Goal: Task Accomplishment & Management: Use online tool/utility

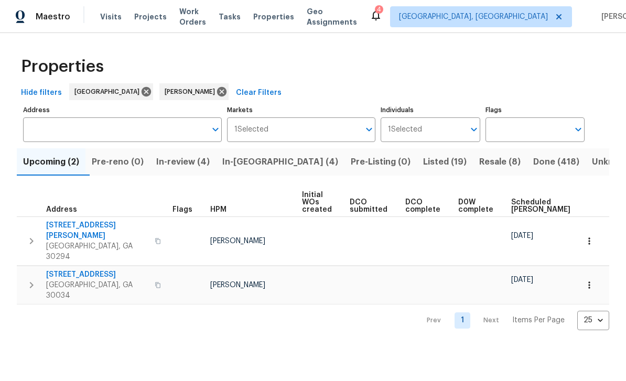
click at [271, 166] on span "In-reno (4)" at bounding box center [280, 162] width 116 height 15
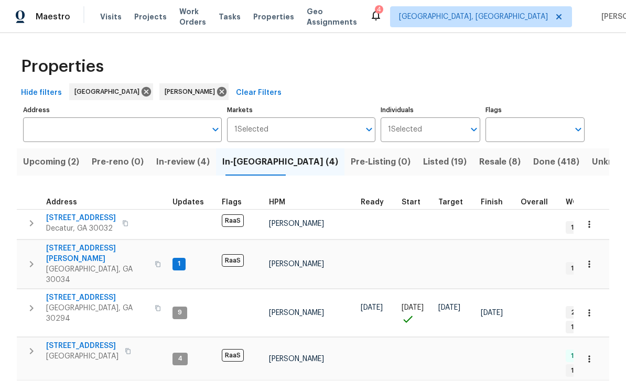
click at [183, 162] on span "In-review (4)" at bounding box center [182, 162] width 53 height 15
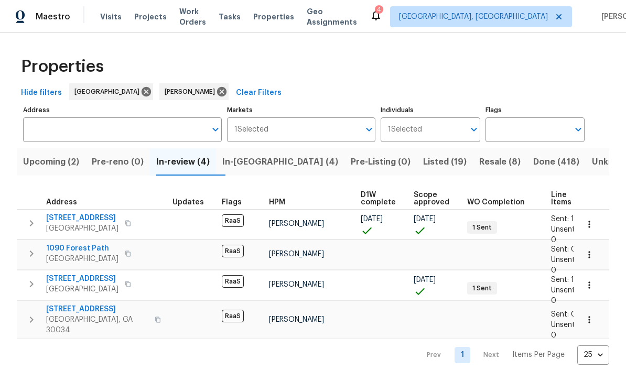
click at [280, 160] on button "In-reno (4)" at bounding box center [280, 161] width 128 height 27
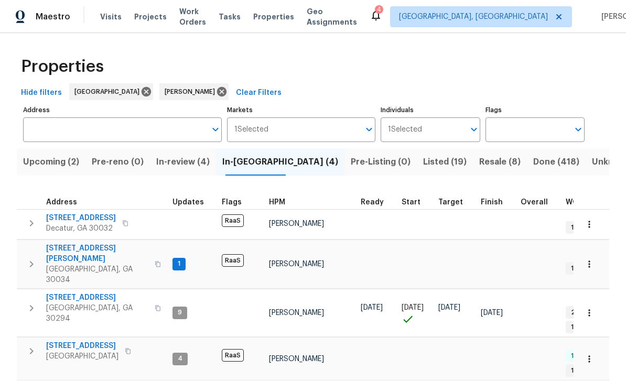
click at [70, 248] on span "[STREET_ADDRESS][PERSON_NAME]" at bounding box center [97, 253] width 102 height 21
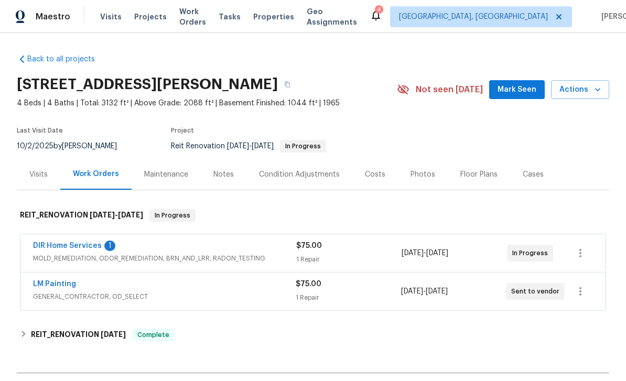
click at [49, 245] on link "DIR Home Services" at bounding box center [67, 245] width 69 height 7
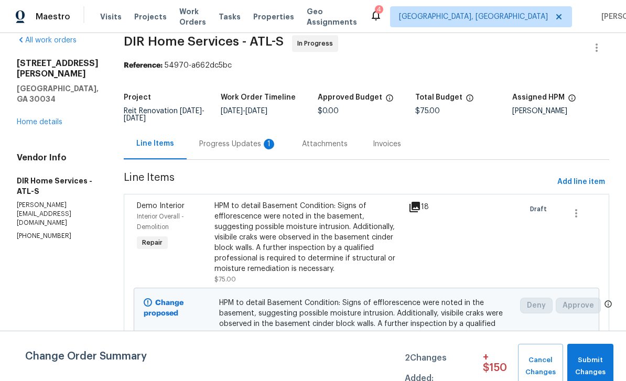
scroll to position [34, 0]
click at [595, 364] on span "Submit Changes" at bounding box center [590, 366] width 36 height 24
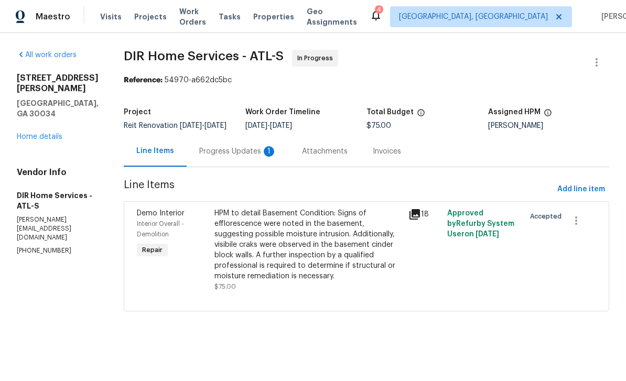
scroll to position [0, 0]
click at [584, 149] on div "Line Items Progress Updates 1 Attachments Invoices" at bounding box center [366, 151] width 485 height 31
click at [585, 196] on span "Add line item" at bounding box center [581, 189] width 48 height 13
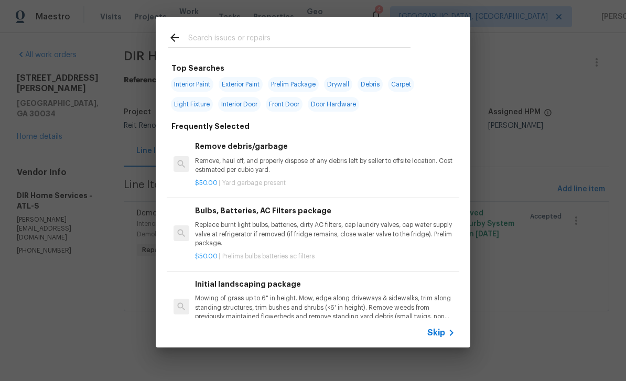
click at [348, 38] on input "text" at bounding box center [299, 39] width 222 height 16
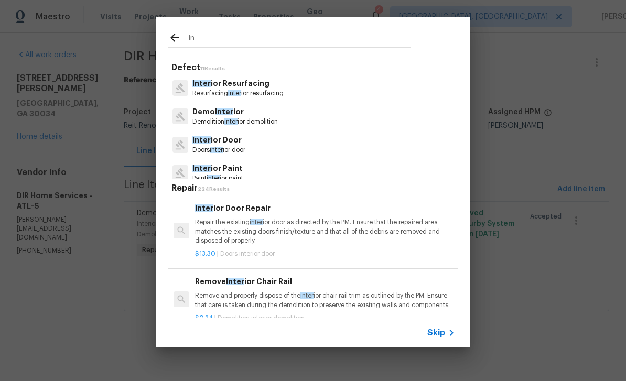
type input "I"
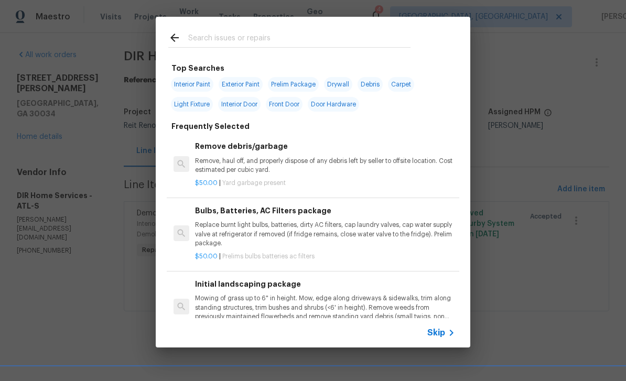
click at [443, 333] on span "Skip" at bounding box center [436, 333] width 18 height 10
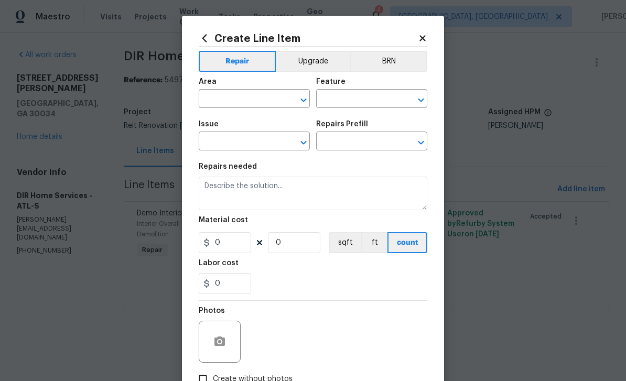
click at [267, 101] on input "text" at bounding box center [240, 100] width 82 height 16
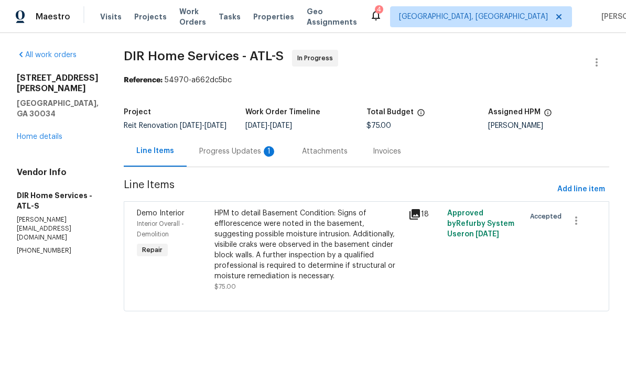
click at [272, 156] on div "1" at bounding box center [269, 151] width 10 height 10
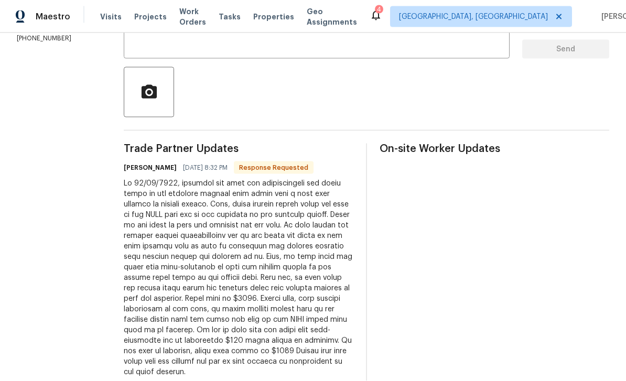
scroll to position [34, 0]
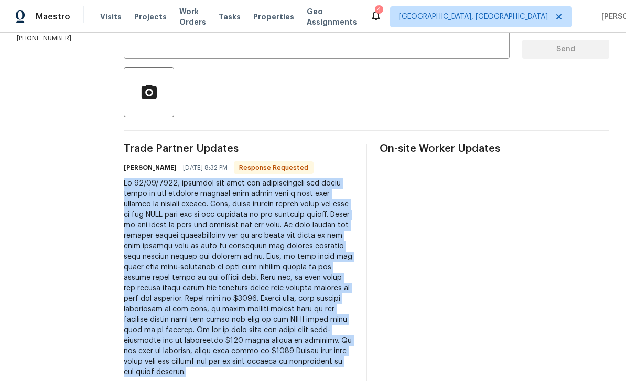
copy div "On 10/13/2025, assessed the home for efflorescence and found heavy in the basem…"
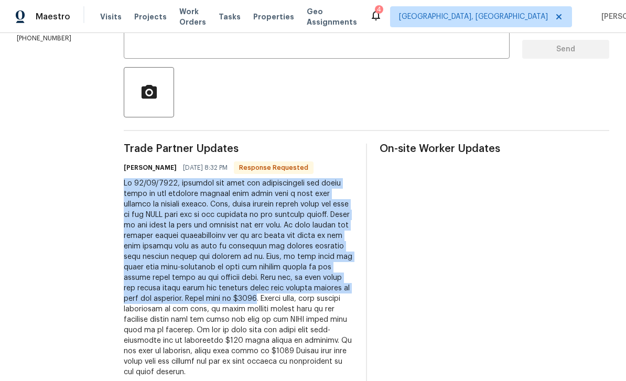
copy div "On 10/13/2025, assessed the home for efflorescence and found heavy in the basem…"
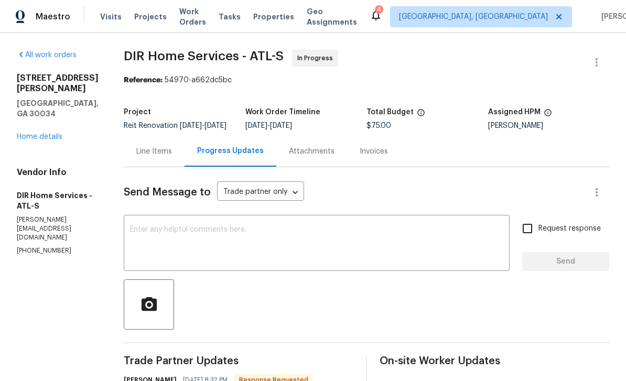
scroll to position [0, 0]
click at [154, 146] on div "Line Items" at bounding box center [154, 151] width 36 height 10
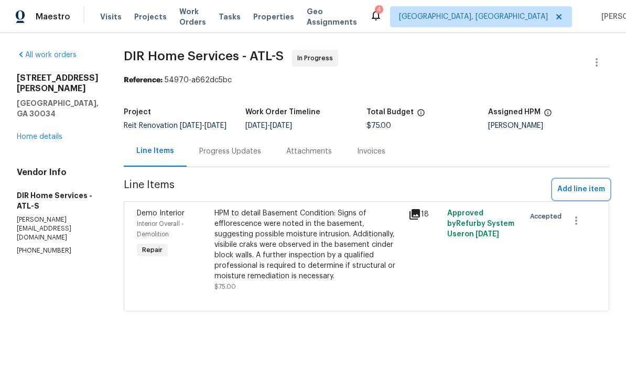
click at [588, 196] on span "Add line item" at bounding box center [581, 189] width 48 height 13
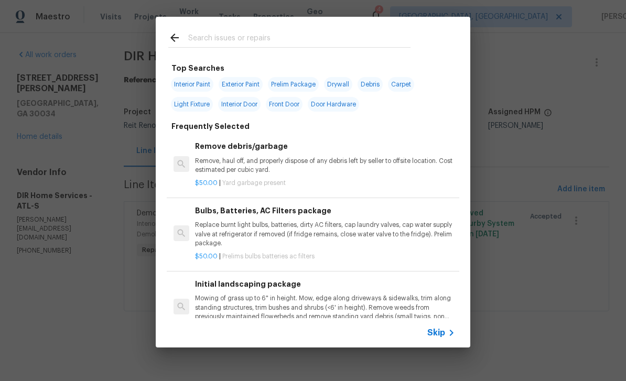
click at [364, 40] on input "text" at bounding box center [299, 39] width 222 height 16
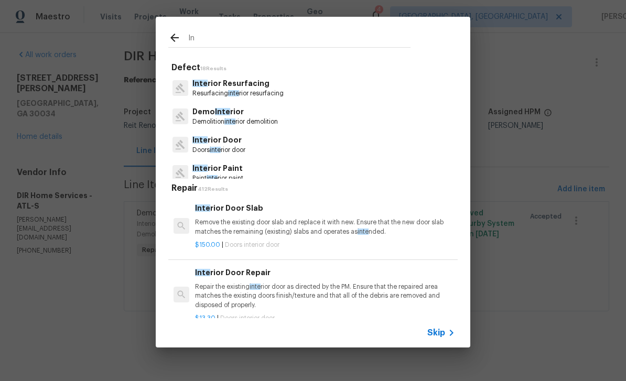
type input "I"
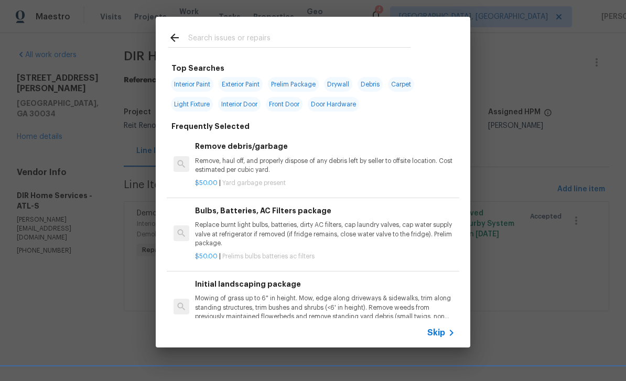
click at [439, 331] on span "Skip" at bounding box center [436, 333] width 18 height 10
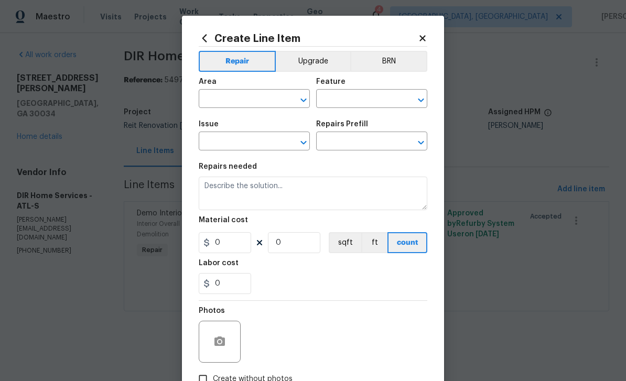
click at [290, 98] on icon "Clear" at bounding box center [290, 100] width 10 height 10
click at [263, 141] on li "Interior Overall" at bounding box center [254, 141] width 111 height 17
type input "Interior Overall"
click at [351, 103] on input "text" at bounding box center [357, 100] width 82 height 16
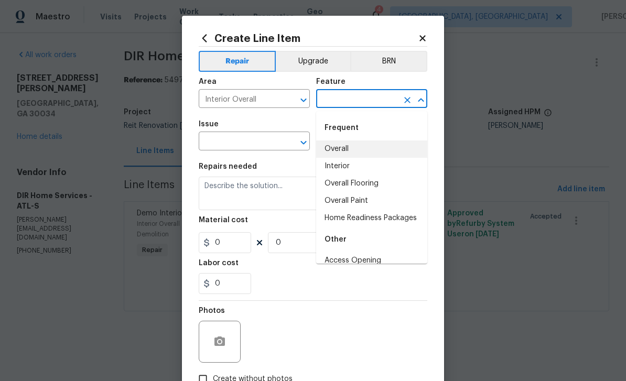
click at [360, 145] on li "Overall" at bounding box center [371, 148] width 111 height 17
type input "Overall"
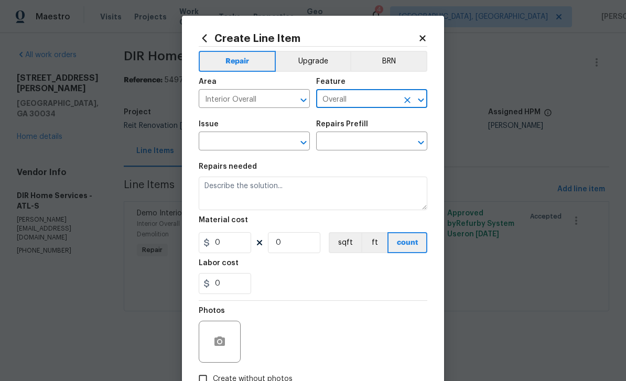
click at [275, 137] on input "text" at bounding box center [240, 142] width 82 height 16
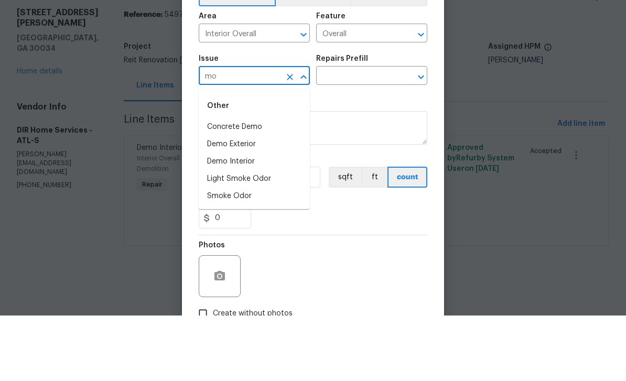
type input "m"
click at [285, 184] on li "ACQ: Organic Material" at bounding box center [254, 192] width 111 height 17
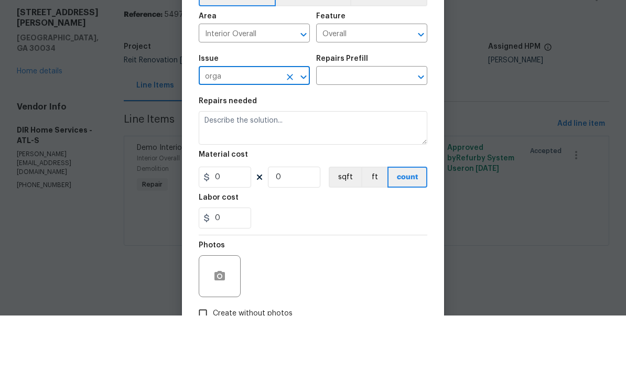
type input "ACQ: Organic Material"
click at [355, 134] on input "text" at bounding box center [357, 142] width 82 height 16
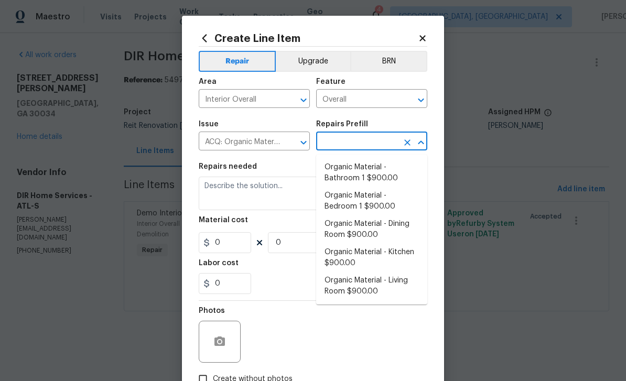
click at [384, 295] on li "Organic Material - Living Room $900.00" at bounding box center [371, 286] width 111 height 28
type input "Organic Material - Living Room $900.00"
type input "Acquisition"
type textarea "Acquisition Scope: Conditions Conducive to Organic Material - Living Room Discl…"
type input "1"
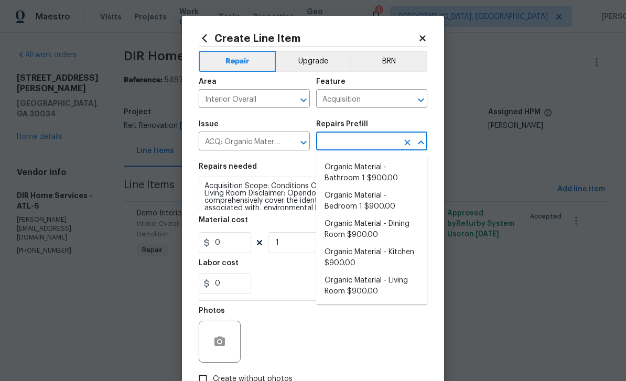
type input "Organic Material - Living Room $900.00"
type input "900"
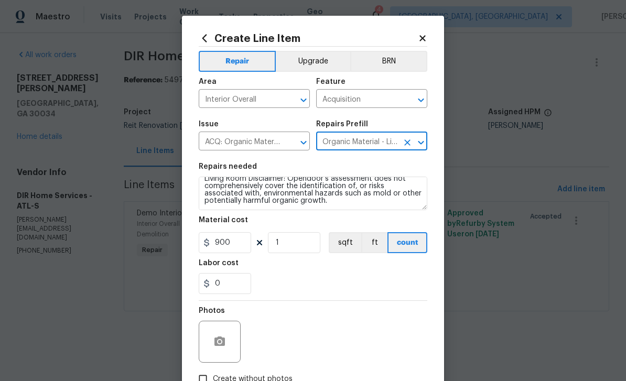
scroll to position [15, 0]
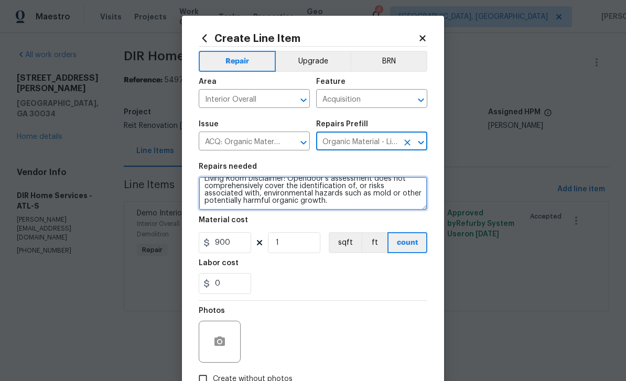
click at [296, 205] on textarea "Acquisition Scope: Conditions Conducive to Organic Material - Living Room Discl…" at bounding box center [313, 194] width 229 height 34
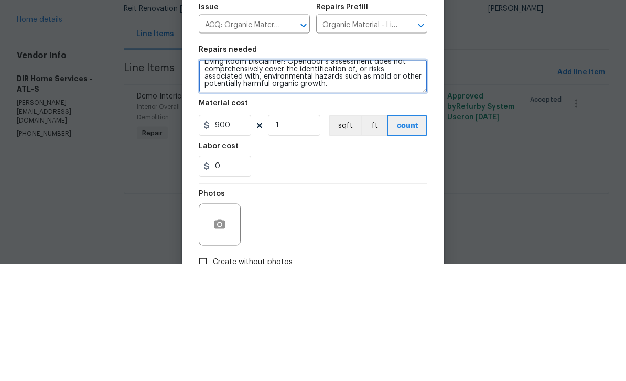
click at [299, 177] on textarea "Acquisition Scope: Conditions Conducive to Organic Material - Living Room Discl…" at bounding box center [313, 194] width 229 height 34
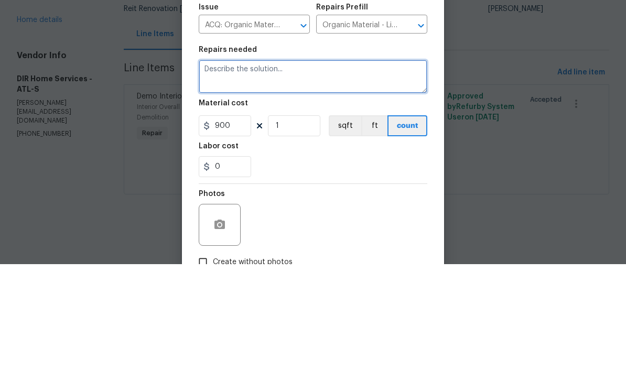
scroll to position [0, 0]
click at [234, 177] on textarea at bounding box center [313, 194] width 229 height 34
paste textarea "On 10/13/2025, assessed the home for efflorescence and found heavy in the basem…"
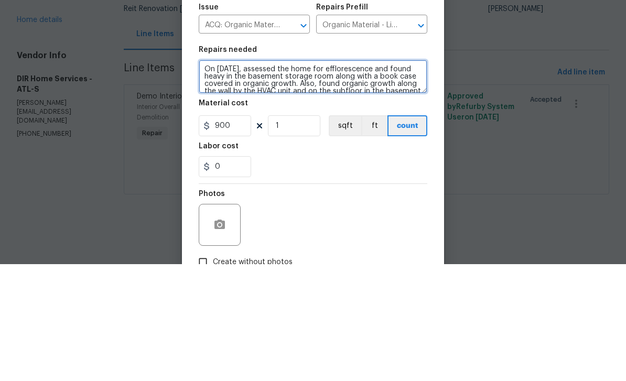
scroll to position [66, 0]
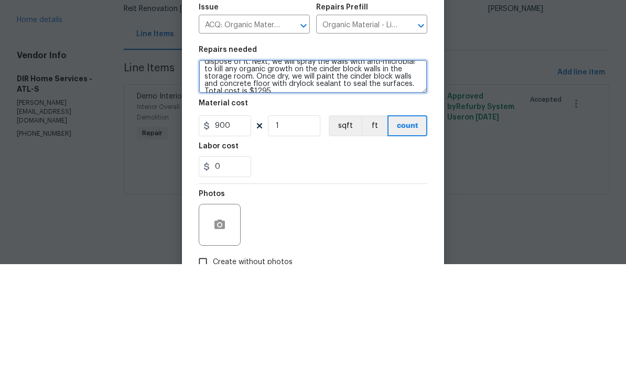
type textarea "On 10/13/2025, assessed the home for efflorescence and found heavy in the basem…"
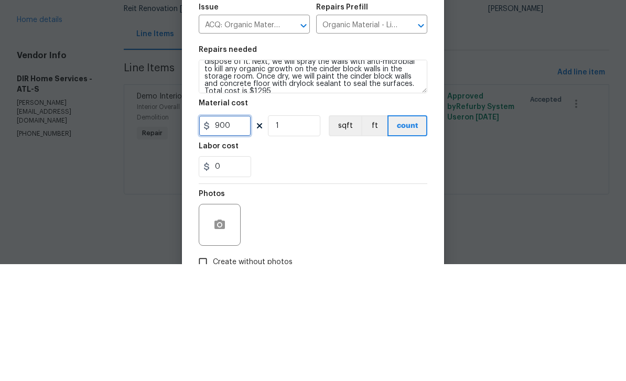
click at [239, 232] on input "900" at bounding box center [225, 242] width 52 height 21
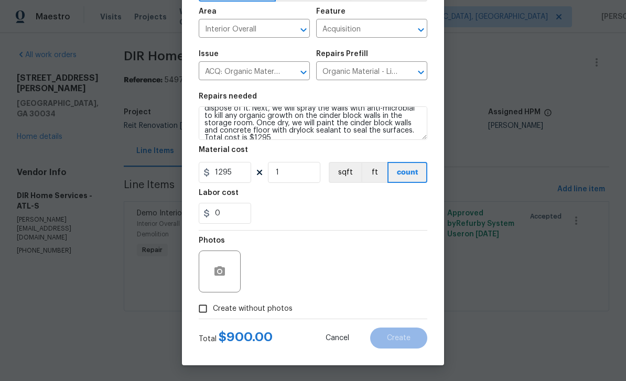
scroll to position [72, 0]
type input "1295"
click at [201, 311] on input "Create without photos" at bounding box center [203, 309] width 20 height 20
checkbox input "true"
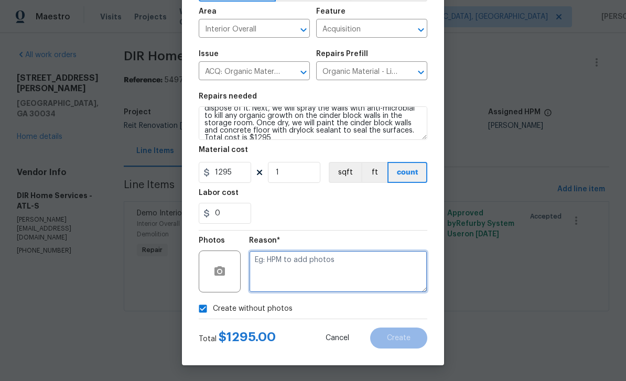
click at [309, 280] on textarea at bounding box center [338, 272] width 178 height 42
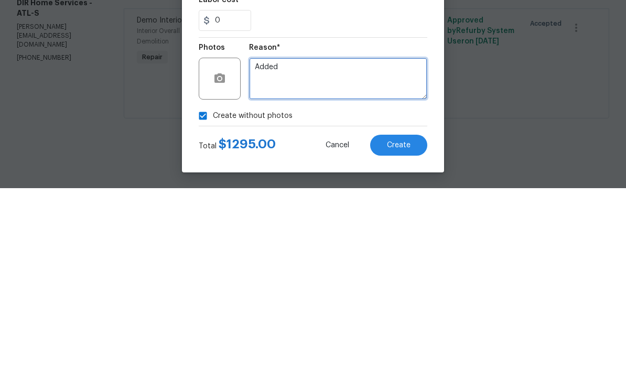
type textarea "Added"
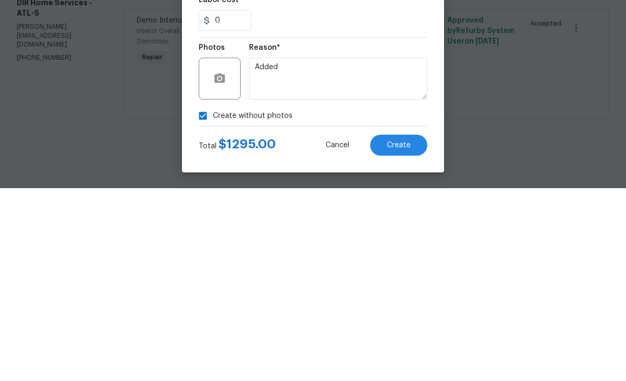
click at [412, 328] on button "Create" at bounding box center [398, 338] width 57 height 21
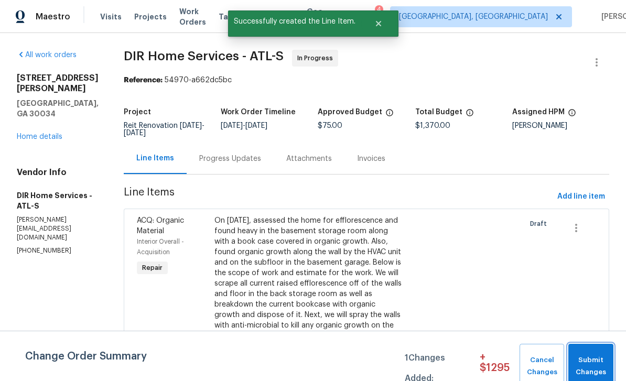
click at [604, 366] on span "Submit Changes" at bounding box center [590, 366] width 35 height 24
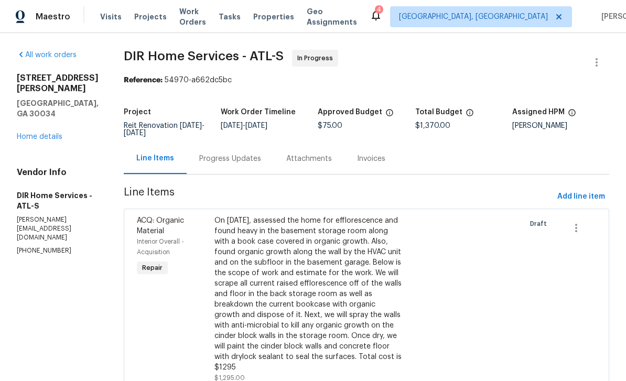
click at [38, 133] on link "Home details" at bounding box center [40, 136] width 46 height 7
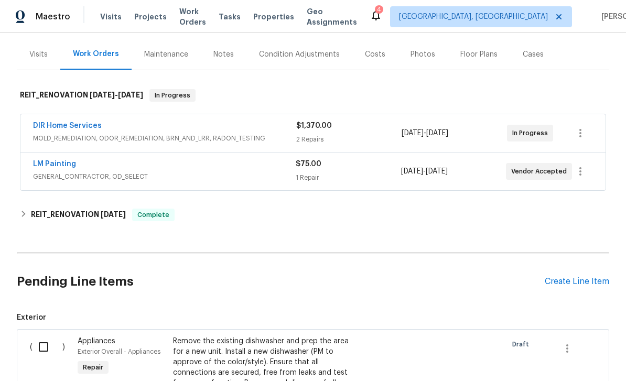
scroll to position [127, 0]
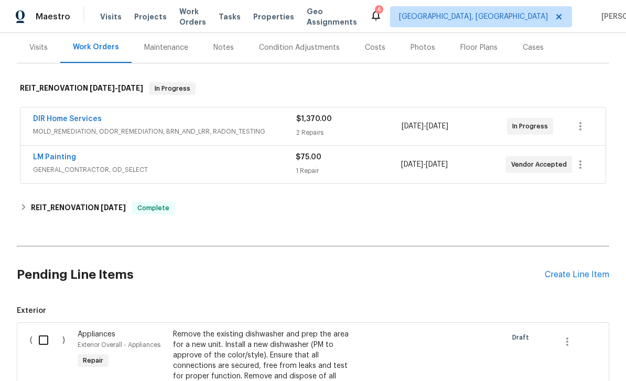
click at [52, 160] on link "LM Painting" at bounding box center [54, 157] width 43 height 7
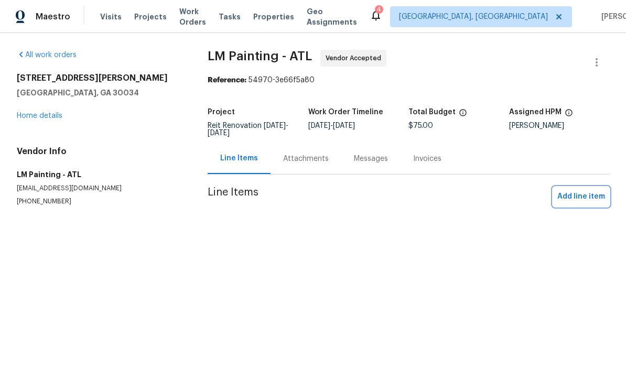
click at [584, 202] on span "Add line item" at bounding box center [581, 196] width 48 height 13
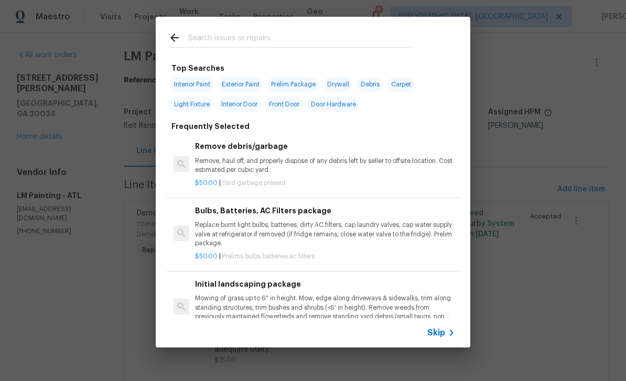
click at [357, 40] on input "text" at bounding box center [299, 39] width 222 height 16
click at [442, 335] on span "Skip" at bounding box center [436, 333] width 18 height 10
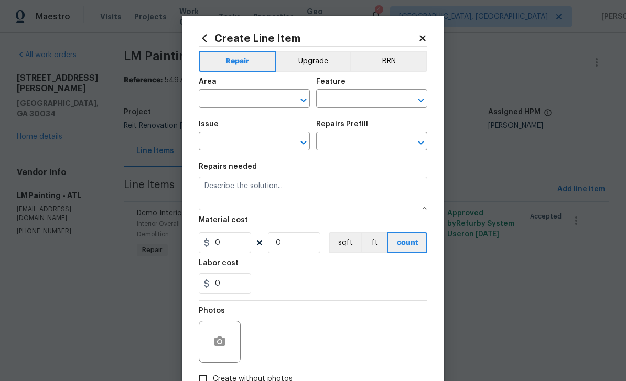
click at [252, 99] on input "text" at bounding box center [240, 100] width 82 height 16
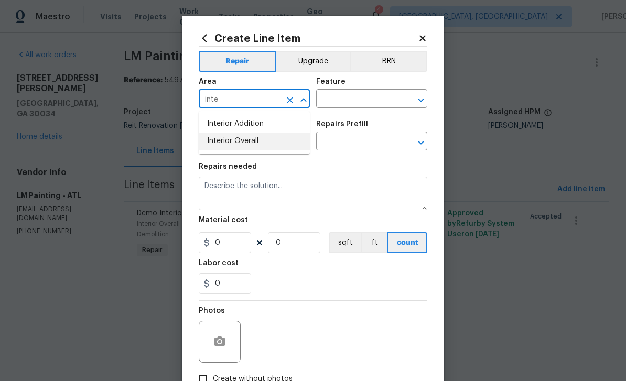
click at [262, 148] on li "Interior Overall" at bounding box center [254, 141] width 111 height 17
type input "Interior Overall"
click at [369, 99] on input "text" at bounding box center [357, 100] width 82 height 16
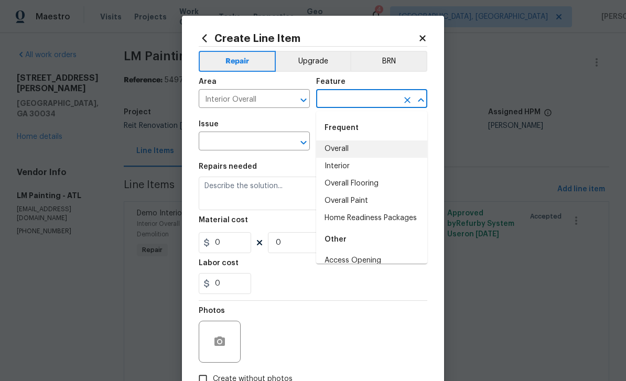
click at [368, 149] on li "Overall" at bounding box center [371, 148] width 111 height 17
type input "Overall"
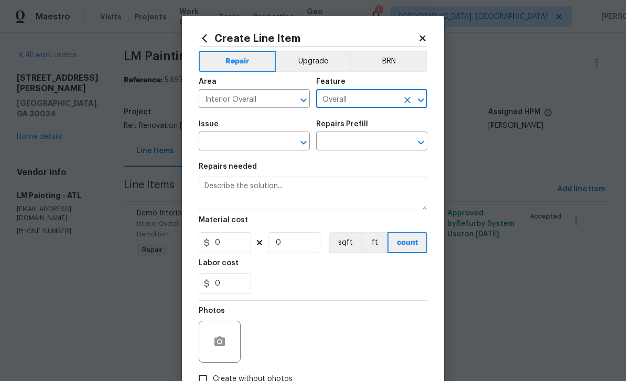
click at [272, 143] on input "text" at bounding box center [240, 142] width 82 height 16
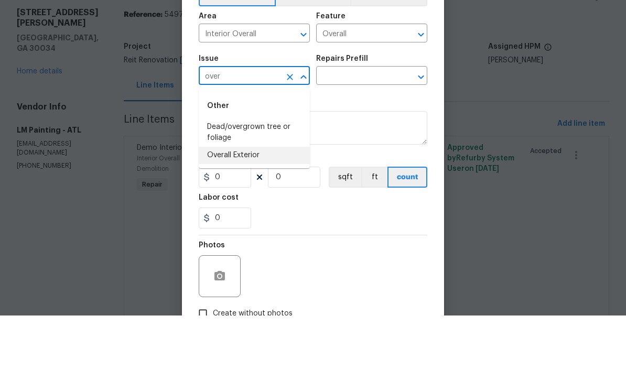
click at [268, 212] on li "Overall Exterior" at bounding box center [254, 220] width 111 height 17
type input "Overall Exterior"
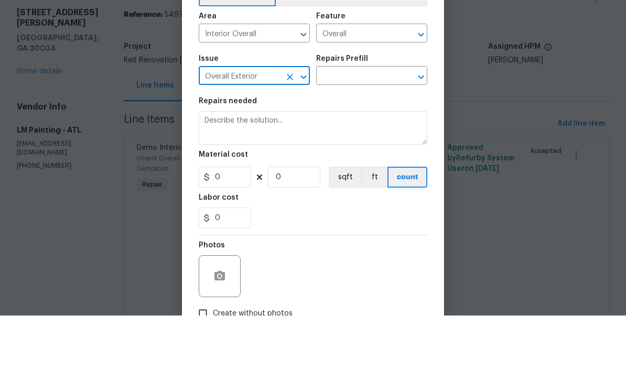
click at [378, 134] on input "text" at bounding box center [357, 142] width 82 height 16
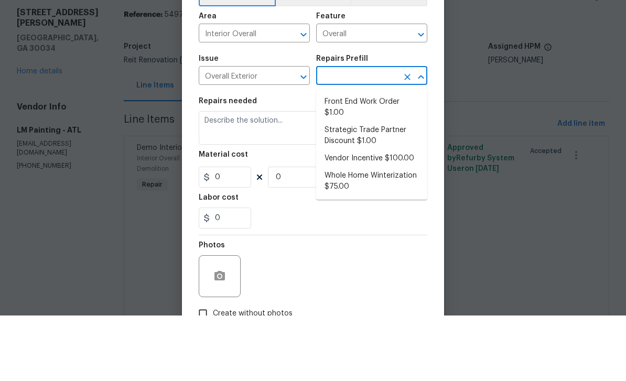
click at [384, 159] on li "Front End Work Order $1.00" at bounding box center [371, 173] width 111 height 28
type input "Front End Work Order $1.00"
type textarea "Placeholder line item for the creation of front end work orders."
type input "1"
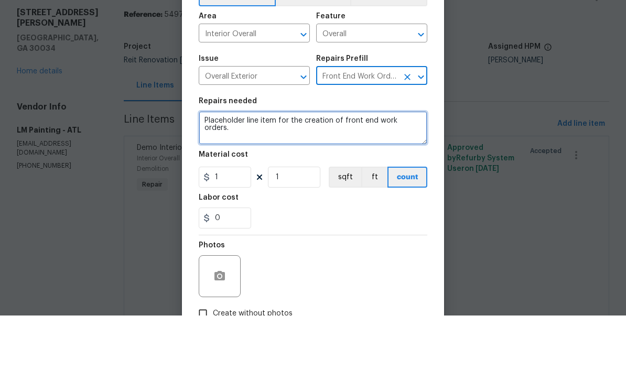
click at [405, 177] on textarea "Placeholder line item for the creation of front end work orders." at bounding box center [313, 194] width 229 height 34
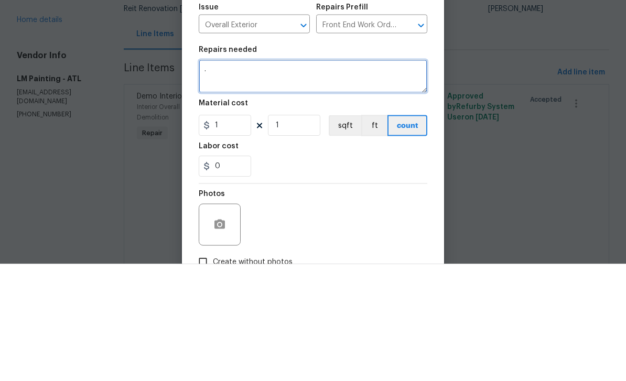
click at [236, 177] on textarea "." at bounding box center [313, 194] width 229 height 34
paste textarea "nsulation:%20Insufficient%20insulation%20was%20observed%20and%20must%20be%20cor…"
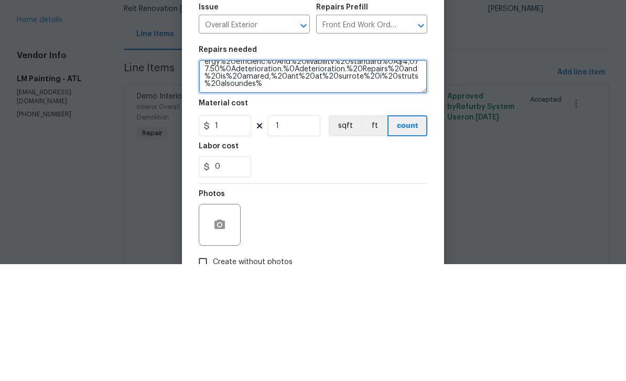
scroll to position [22, 0]
type textarea ". nsulation:%20Insufficient%20insulation%20was%20observed%20and%20must%20be%20c…"
click at [321, 177] on textarea ". nsulation:%20Insufficient%20insulation%20was%20observed%20and%20must%20be%20c…" at bounding box center [313, 194] width 229 height 34
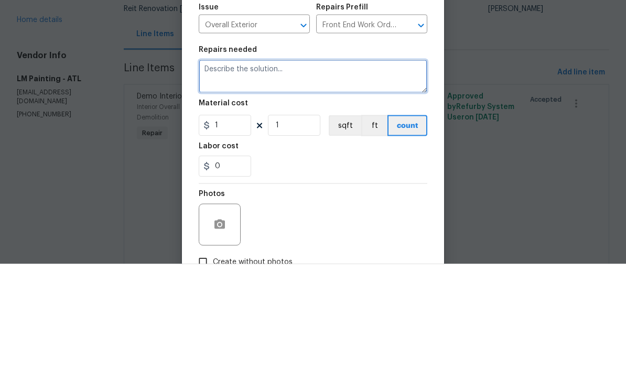
paste textarea "plumbing:%20Low%20water%20pressure%20was%20observed%20in%20the%20hall%20bathroo…"
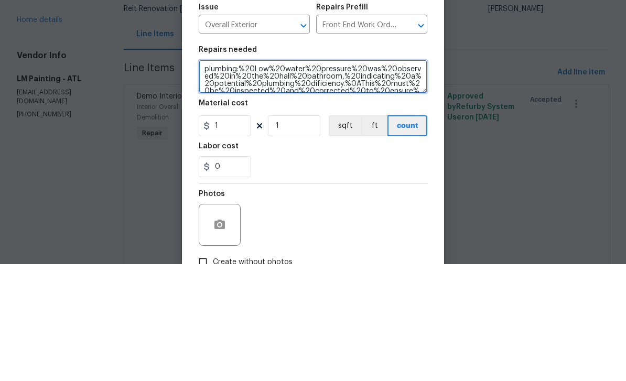
scroll to position [15, 0]
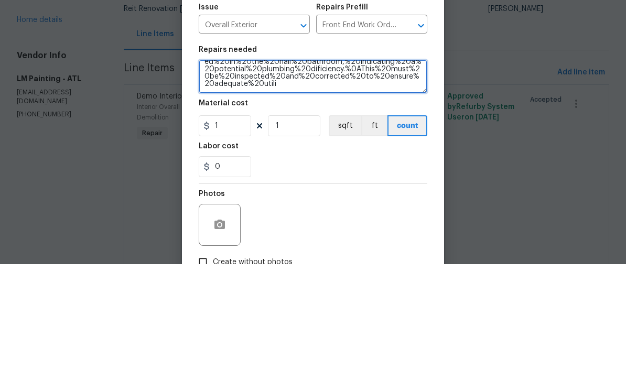
type textarea "plumbing:%20Low%20water%20pressure%20was%20observed%20in%20the%20hall%20bathroo…"
click at [263, 177] on textarea "plumbing:%20Low%20water%20pressure%20was%20observed%20in%20the%20hall%20bathroo…" at bounding box center [313, 194] width 229 height 34
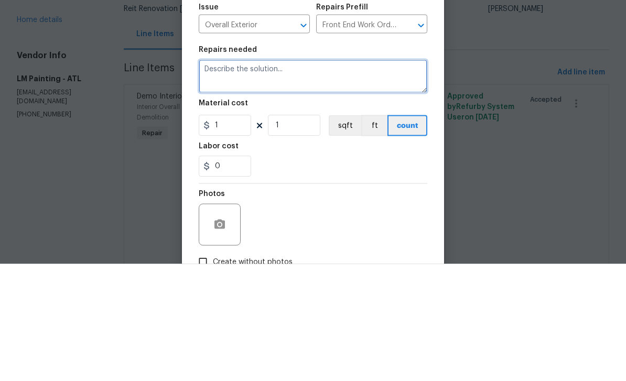
paste textarea "insulation:%20Insufficient%20insulation%20was%20observed%20and%20must%20be%20co…"
type textarea "insulation:%20Insufficient%20insulation%20was%20observed%20and%20must%20be%20co…"
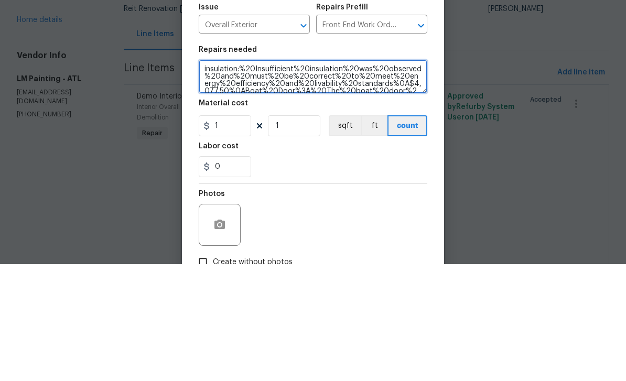
scroll to position [103, 0]
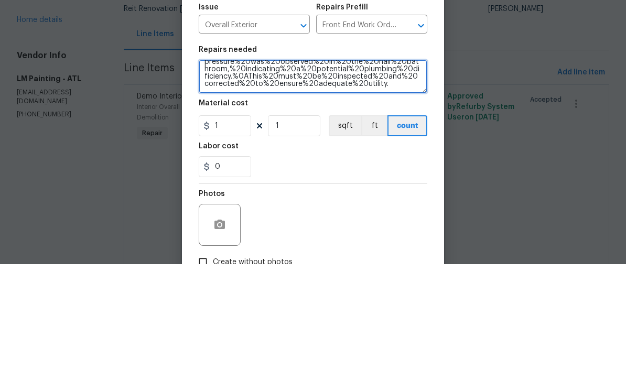
click at [246, 177] on textarea "insulation:%20Insufficient%20insulation%20was%20observed%20and%20must%20be%20co…" at bounding box center [313, 194] width 229 height 34
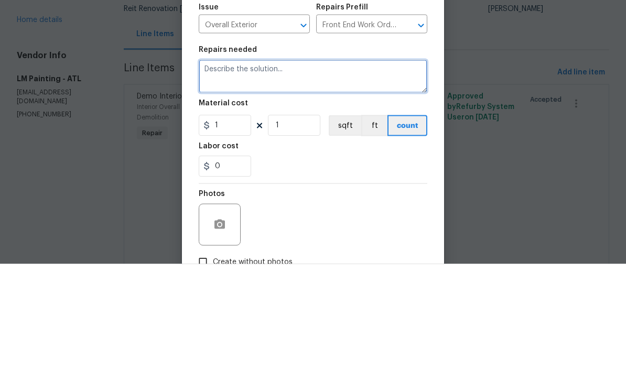
click at [220, 177] on textarea at bounding box center [313, 194] width 229 height 34
paste textarea "insulation:%20Insufficient%20insulation%20was%20observed%20and%20must%20be%20co…"
type textarea "insulation:%20Insufficient%20insulation%20was%20observed%20and%20must%20be%20co…"
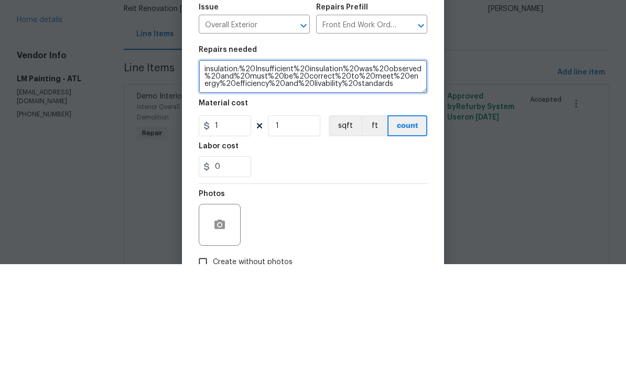
click at [381, 177] on textarea "insulation:%20Insufficient%20insulation%20was%20observed%20and%20must%20be%20co…" at bounding box center [313, 194] width 229 height 34
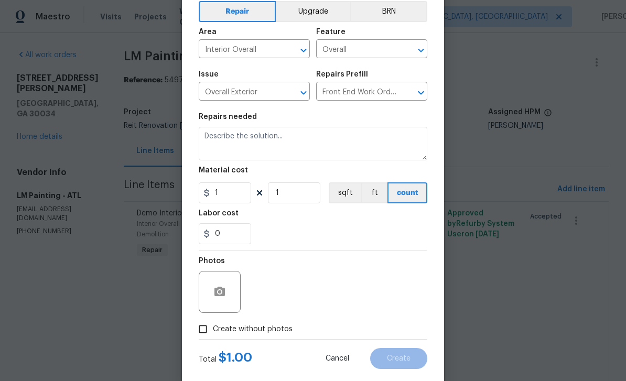
scroll to position [52, 0]
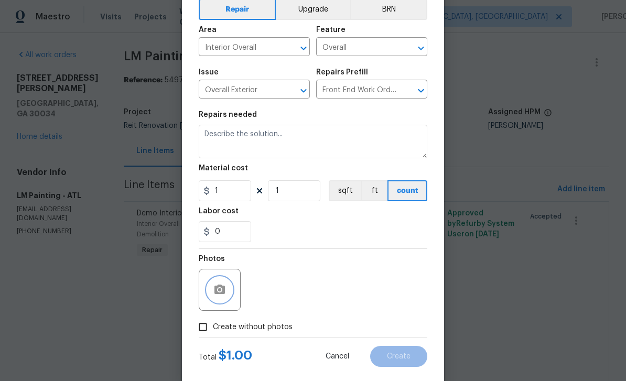
click at [216, 294] on icon "button" at bounding box center [219, 289] width 10 height 9
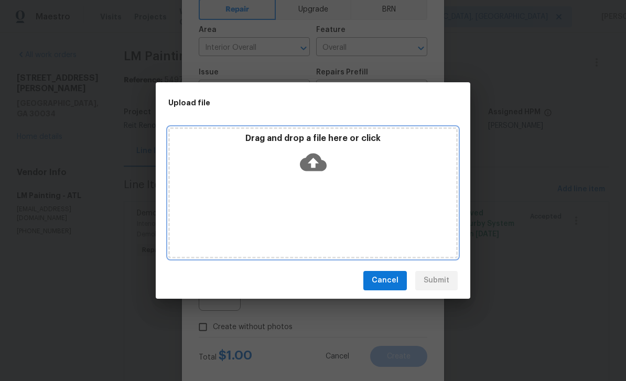
click at [313, 162] on icon at bounding box center [313, 162] width 27 height 27
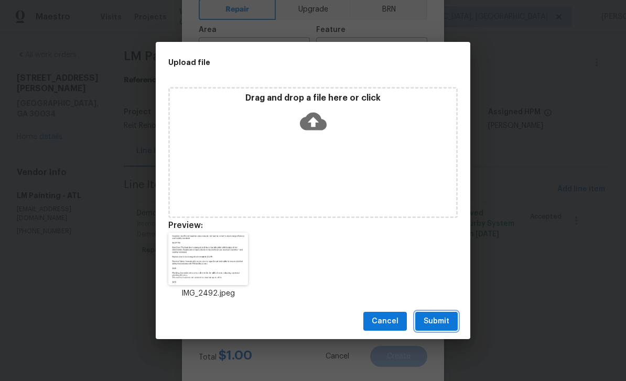
click at [445, 321] on span "Submit" at bounding box center [437, 321] width 26 height 13
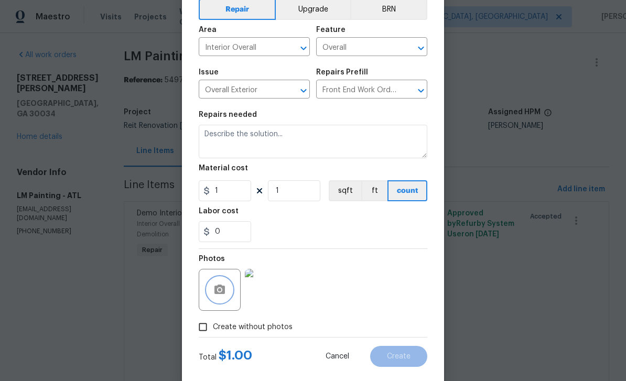
scroll to position [0, 0]
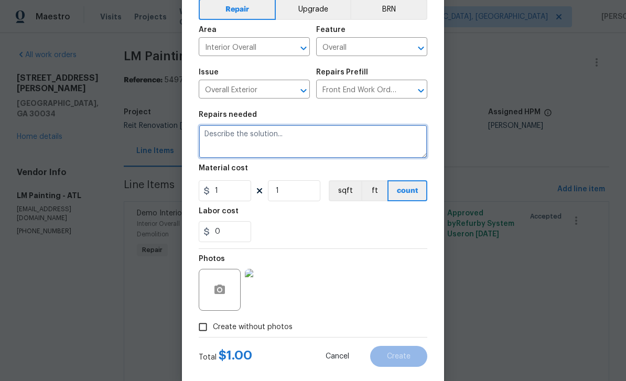
click at [240, 139] on textarea at bounding box center [313, 142] width 229 height 34
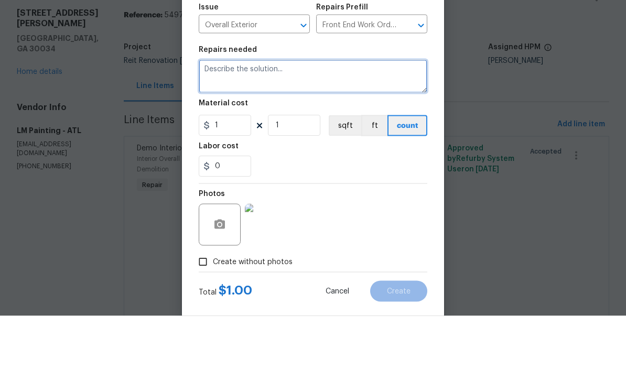
click at [226, 125] on textarea at bounding box center [313, 142] width 229 height 34
paste textarea "elsa.frieri GC quote Insulation: Insufficient insulation was observed and must …"
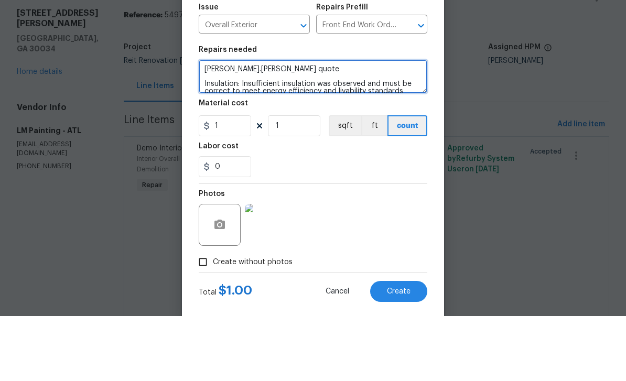
click at [279, 125] on textarea "elsa.frieri GC quote Insulation: Insufficient insulation was observed and must …" at bounding box center [313, 142] width 229 height 34
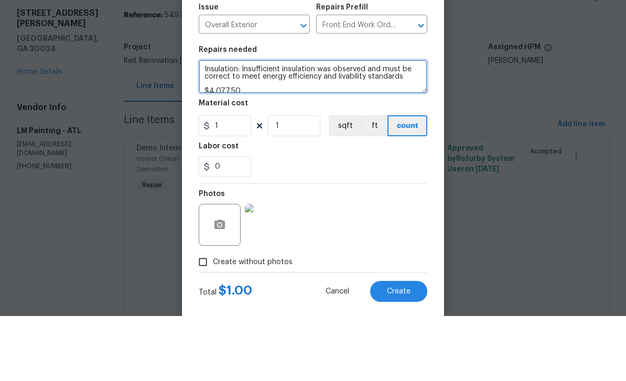
scroll to position [14, 0]
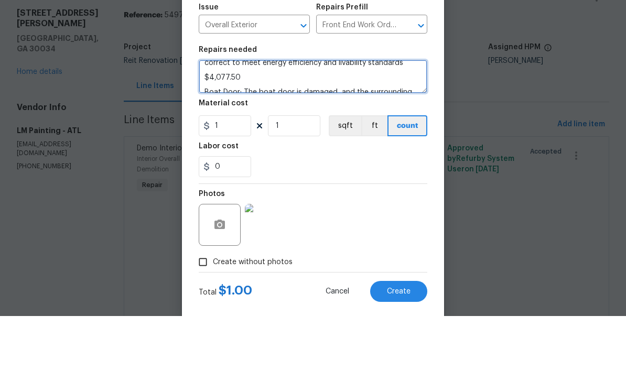
type textarea "Insulation: Insufficient insulation was observed and must be correct to meet en…"
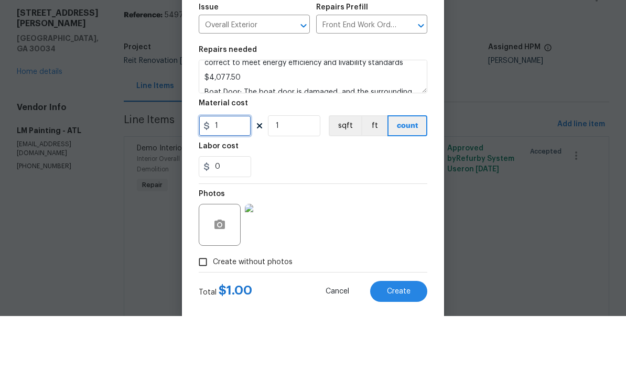
click at [241, 180] on input "1" at bounding box center [225, 190] width 52 height 21
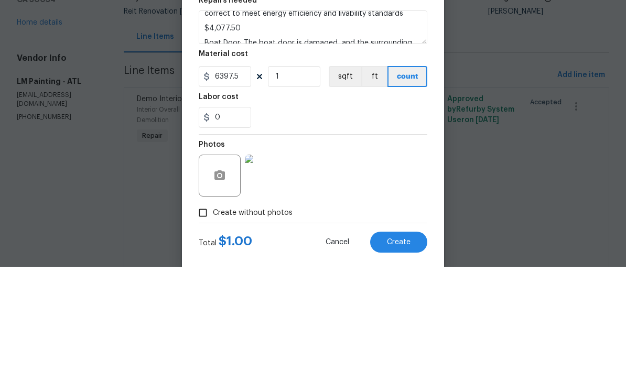
scroll to position [34, 0]
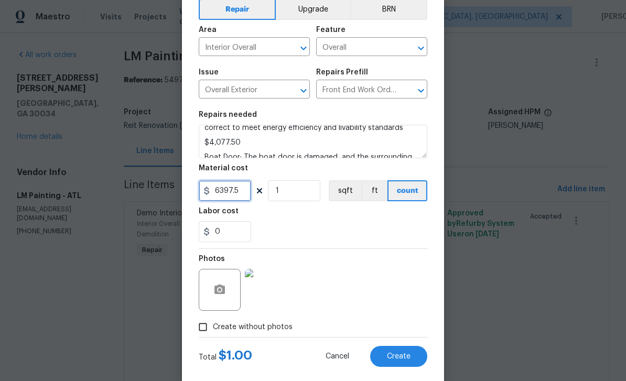
type input "6397.5"
click at [206, 327] on input "Create without photos" at bounding box center [203, 327] width 20 height 20
checkbox input "false"
click at [405, 360] on span "Create" at bounding box center [399, 357] width 24 height 8
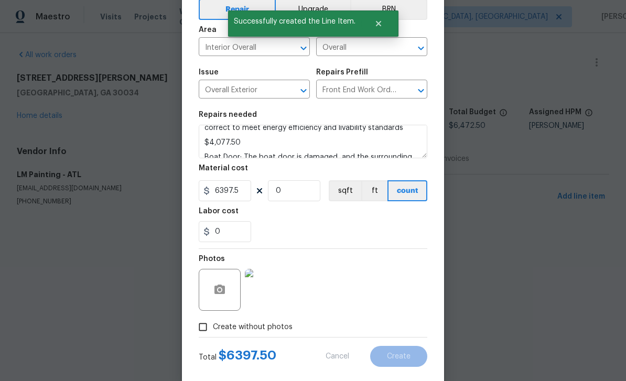
scroll to position [0, 0]
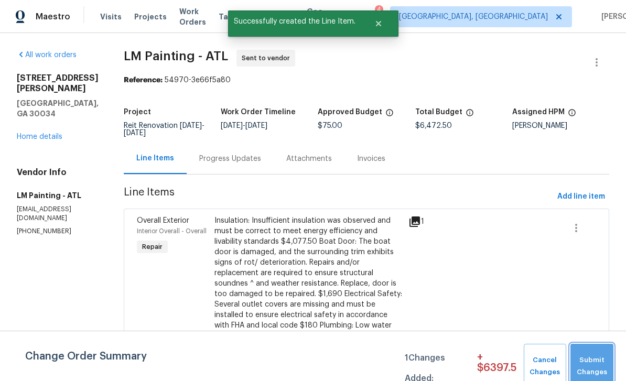
click at [586, 365] on span "Submit Changes" at bounding box center [592, 366] width 33 height 24
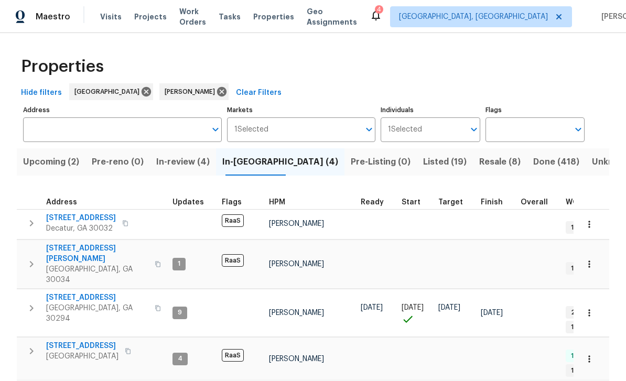
click at [196, 167] on span "In-review (4)" at bounding box center [182, 162] width 53 height 15
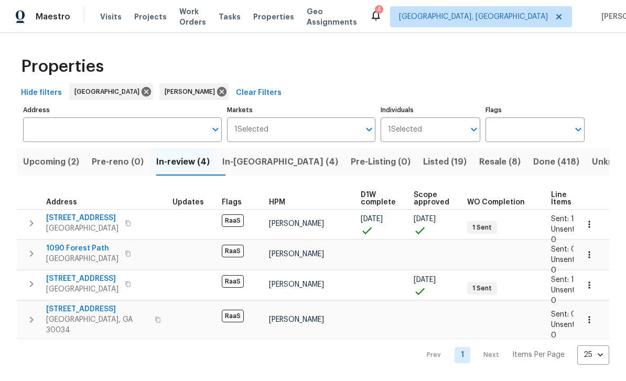
click at [63, 313] on span "3075 Oakvale Hts" at bounding box center [97, 309] width 102 height 10
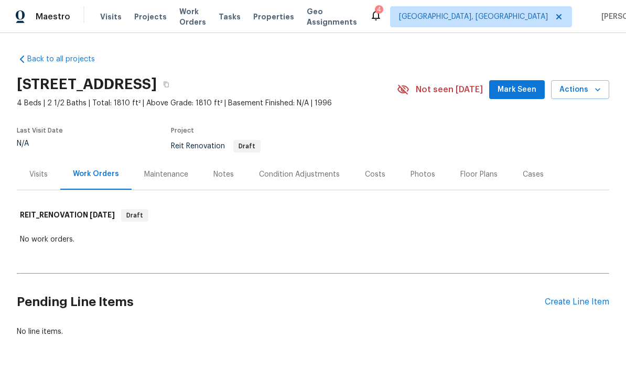
click at [575, 305] on div "Create Line Item" at bounding box center [577, 302] width 64 height 10
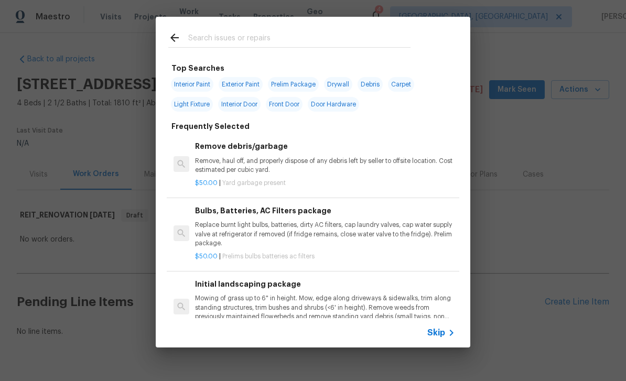
click at [365, 36] on input "text" at bounding box center [299, 39] width 222 height 16
click at [443, 330] on span "Skip" at bounding box center [436, 333] width 18 height 10
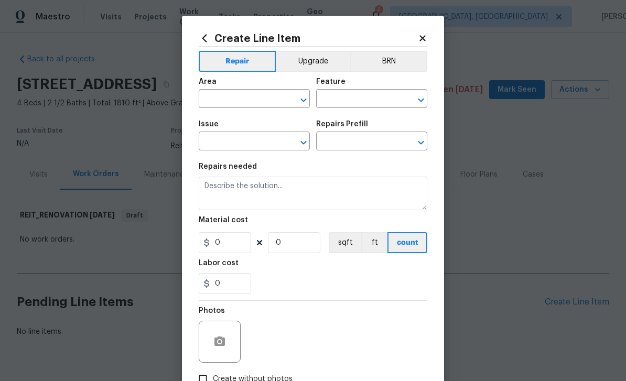
click at [277, 103] on input "text" at bounding box center [240, 100] width 82 height 16
click at [254, 145] on li "Interior Overall" at bounding box center [254, 141] width 111 height 17
type input "Interior Overall"
click at [344, 99] on input "text" at bounding box center [357, 100] width 82 height 16
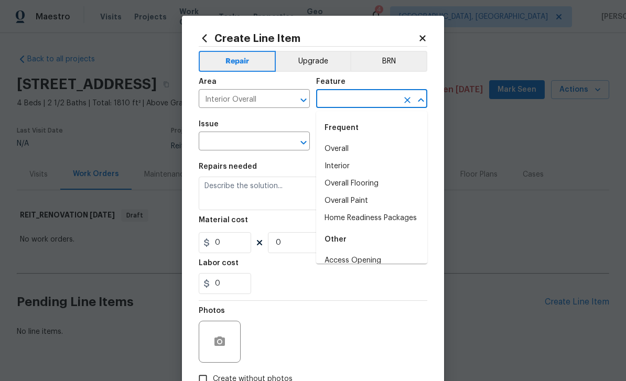
click at [357, 147] on li "Overall" at bounding box center [371, 148] width 111 height 17
type input "Overall"
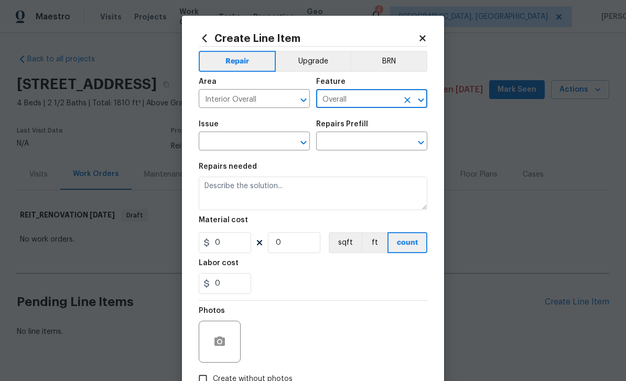
click at [260, 142] on input "text" at bounding box center [240, 142] width 82 height 16
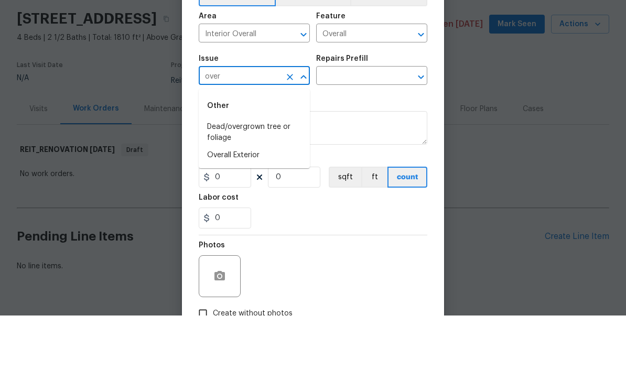
click at [263, 212] on li "Overall Exterior" at bounding box center [254, 220] width 111 height 17
type input "Overall Exterior"
click at [348, 134] on input "text" at bounding box center [357, 142] width 82 height 16
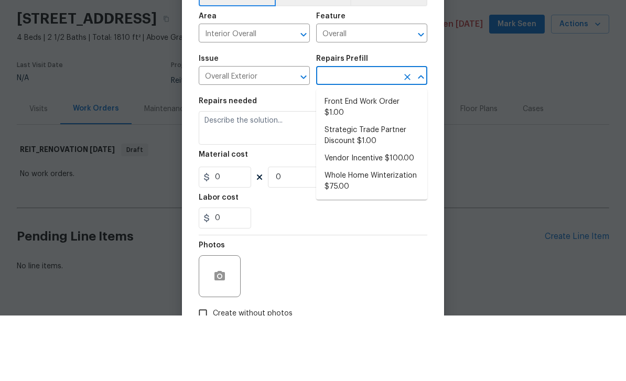
click at [395, 159] on li "Front End Work Order $1.00" at bounding box center [371, 173] width 111 height 28
type input "Front End Work Order $1.00"
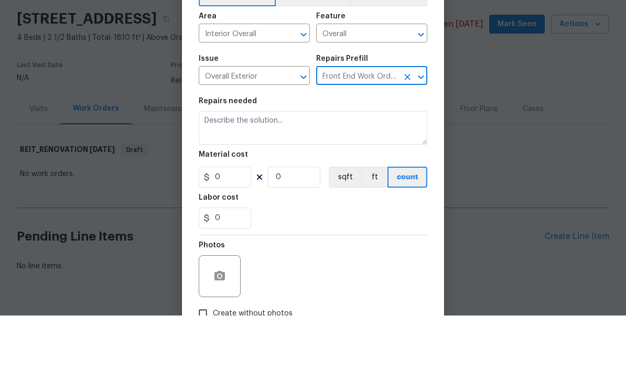
type textarea "Placeholder line item for the creation of front end work orders."
type input "1"
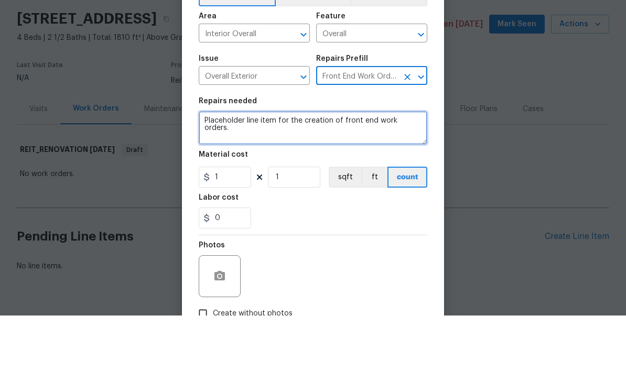
click at [417, 177] on textarea "Placeholder line item for the creation of front end work orders." at bounding box center [313, 194] width 229 height 34
click at [415, 177] on textarea "Placeholder line item for the creation of front end work orders." at bounding box center [313, 194] width 229 height 34
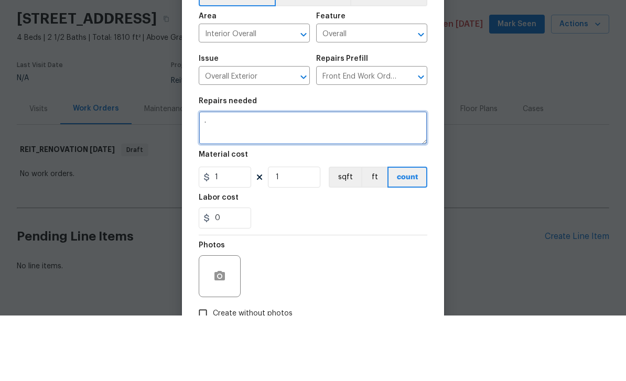
paste textarea "elsa.frieri GC quote Insulation: Insufficient insulation was observed and must …"
type textarea "elsa.frieri GC quote Insulation: Insufficient insulation was observed and must …"
click at [247, 177] on textarea "elsa.frieri GC quote Insulation: Insufficient insulation was observed and must …" at bounding box center [313, 194] width 229 height 34
click at [246, 177] on textarea "elsa.frieri GC quote Insulation: Insufficient insulation was observed and must …" at bounding box center [313, 194] width 229 height 34
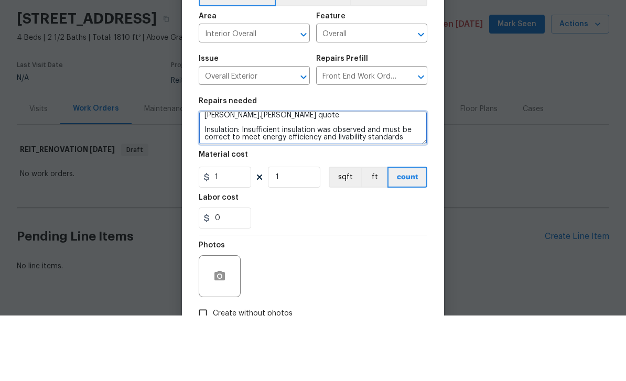
scroll to position [0, 0]
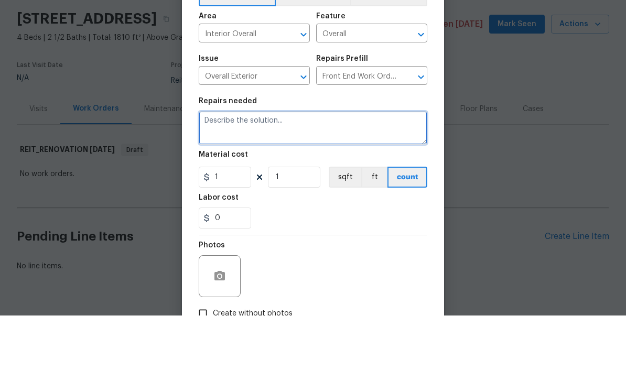
type textarea "N"
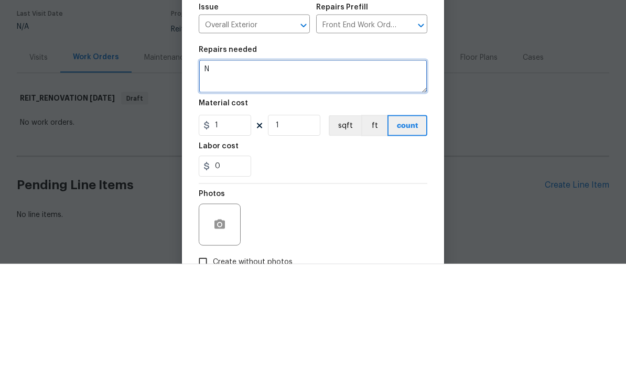
click at [225, 177] on textarea "N" at bounding box center [313, 194] width 229 height 34
click at [221, 177] on textarea at bounding box center [313, 194] width 229 height 34
click at [214, 177] on textarea at bounding box center [313, 194] width 229 height 34
paste textarea "Carpet cleaning kitchen flooring peeling up (repair possible rather than replac…"
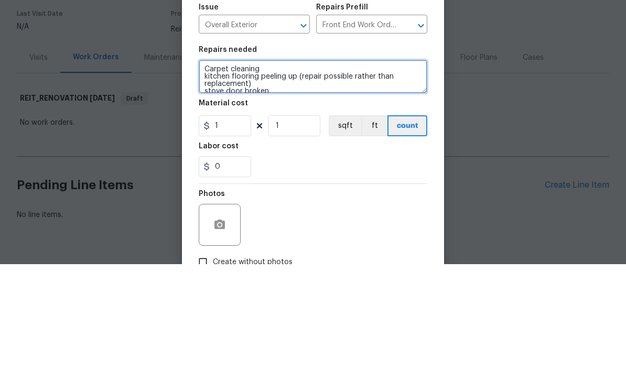
scroll to position [0, 0]
click at [206, 177] on textarea "Carpet cleaning kitchen flooring peeling up (repair possible rather than replac…" at bounding box center [313, 194] width 229 height 34
click at [256, 177] on textarea "Carpet cleaning kitchen flooring peeling up (repair possible rather than replac…" at bounding box center [313, 194] width 229 height 34
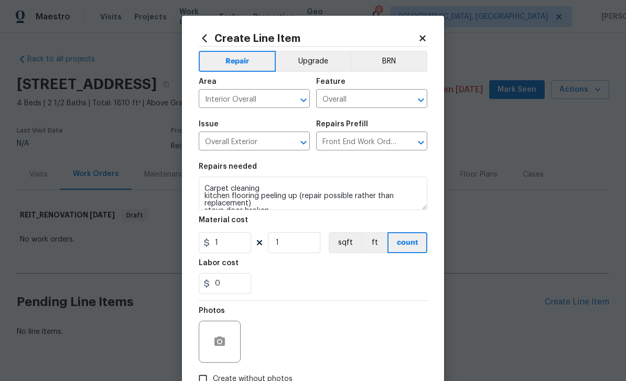
scroll to position [11, 0]
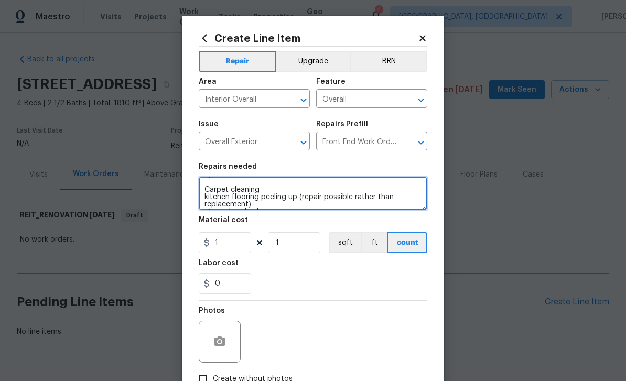
click at [205, 192] on textarea "QUOTE ONLY Carpet cleaning kitchen flooring peeling up (repair possible rather …" at bounding box center [313, 194] width 229 height 34
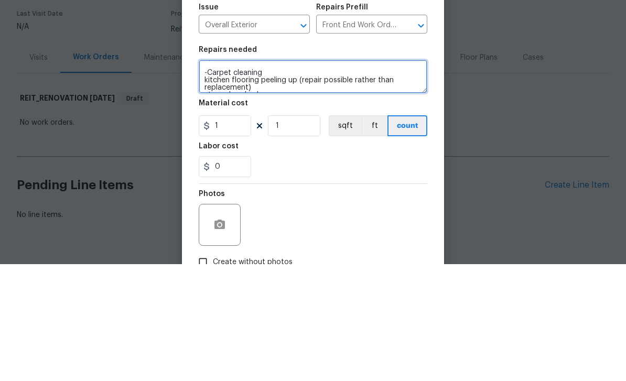
click at [210, 177] on textarea "QUOTE ONLY -Carpet cleaning kitchen flooring peeling up (repair possible rather…" at bounding box center [313, 194] width 229 height 34
click at [205, 177] on textarea "QUOTE ONLY -Carpet cleaning kitchen flooring peeling up (repair possible rather…" at bounding box center [313, 194] width 229 height 34
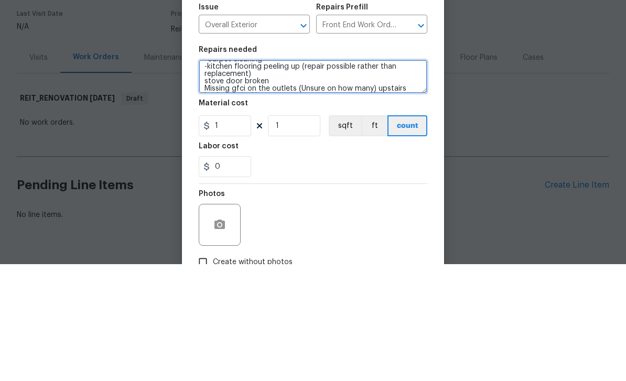
scroll to position [26, 0]
click at [206, 177] on textarea "QUOTE ONLY -Carpet cleaning -kitchen flooring peeling up (repair possible rathe…" at bounding box center [313, 194] width 229 height 34
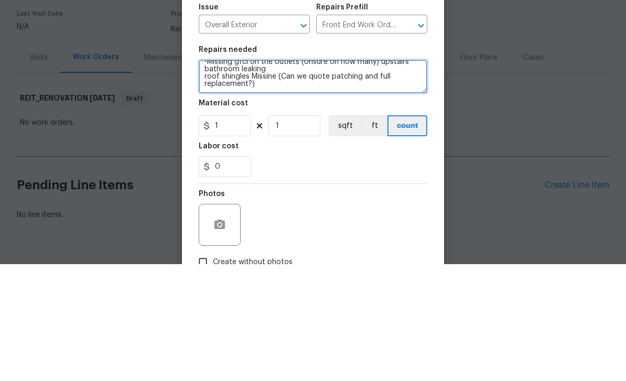
scroll to position [51, 0]
click at [207, 177] on textarea "QUOTE ONLY -Carpet cleaning -kitchen flooring peeling up (repair possible rathe…" at bounding box center [313, 194] width 229 height 34
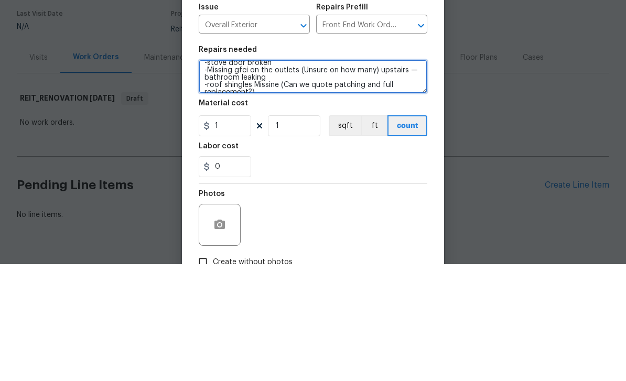
click at [377, 177] on textarea "QUOTE ONLY -Carpet cleaning -kitchen flooring peeling up (repair possible rathe…" at bounding box center [313, 194] width 229 height 34
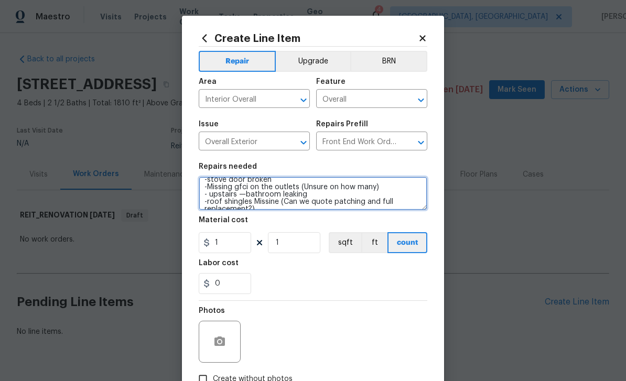
type textarea "QUOTE ONLY -Carpet cleaning -kitchen flooring peeling up (repair possible rathe…"
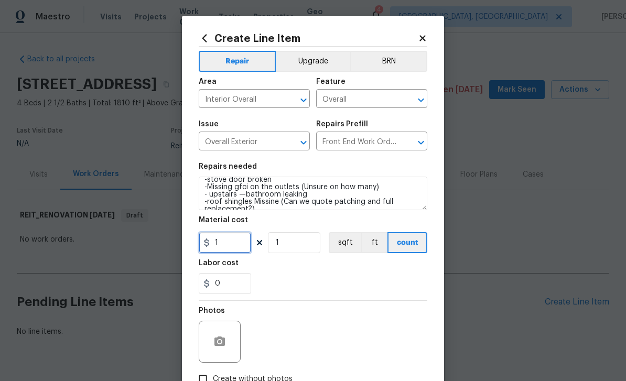
click at [245, 244] on input "1" at bounding box center [225, 242] width 52 height 21
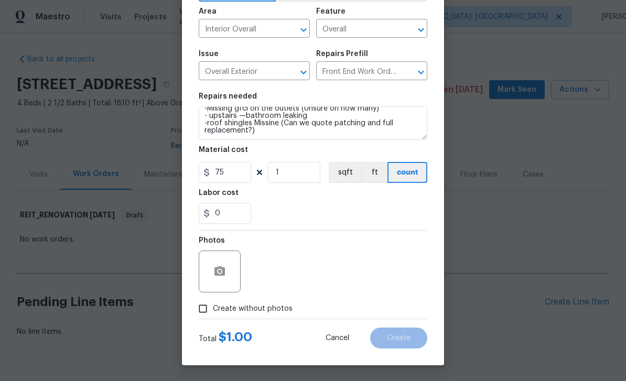
scroll to position [72, 0]
type input "75"
click at [204, 312] on input "Create without photos" at bounding box center [203, 309] width 20 height 20
checkbox input "true"
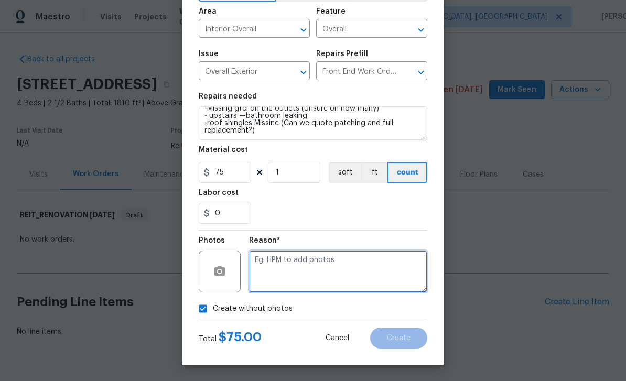
click at [312, 272] on textarea at bounding box center [338, 272] width 178 height 42
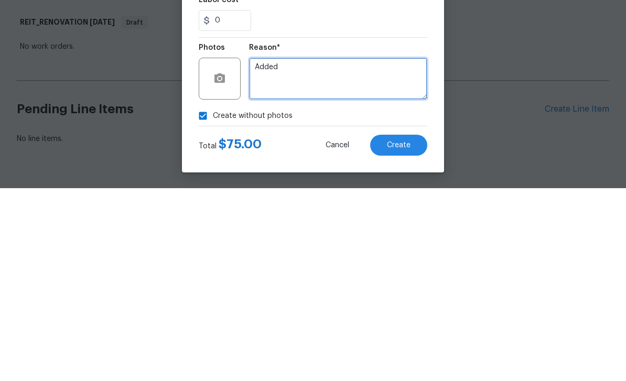
type textarea "Added"
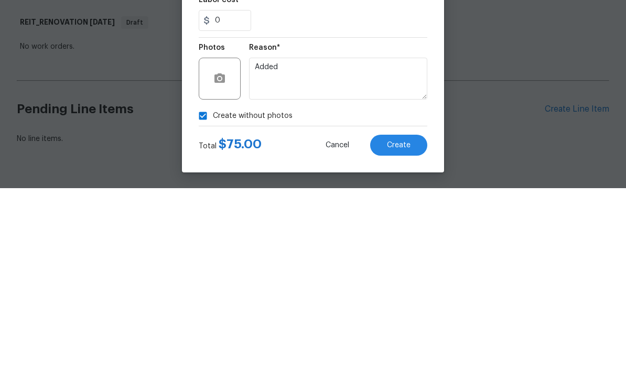
click at [396, 334] on span "Create" at bounding box center [399, 338] width 24 height 8
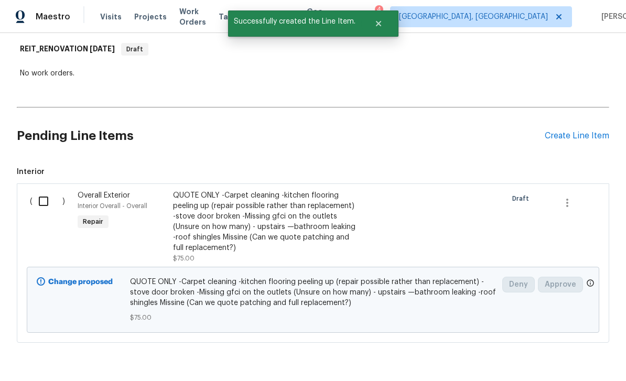
scroll to position [166, 0]
click at [42, 191] on input "checkbox" at bounding box center [48, 202] width 30 height 22
checkbox input "true"
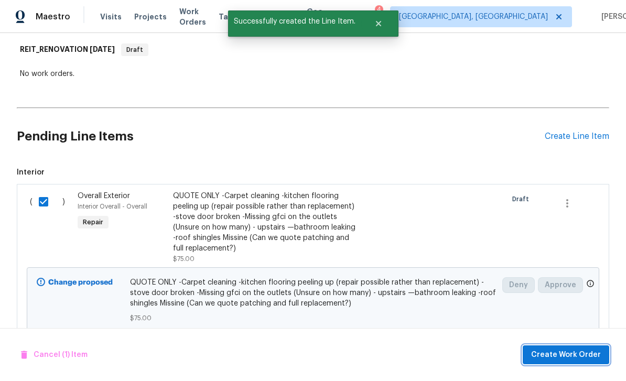
click at [583, 356] on span "Create Work Order" at bounding box center [566, 355] width 70 height 13
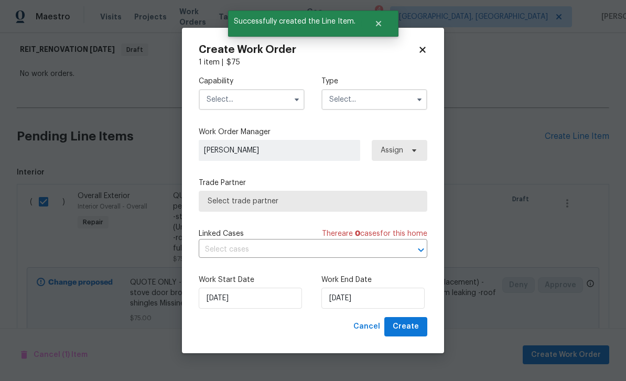
click at [250, 105] on input "text" at bounding box center [252, 99] width 106 height 21
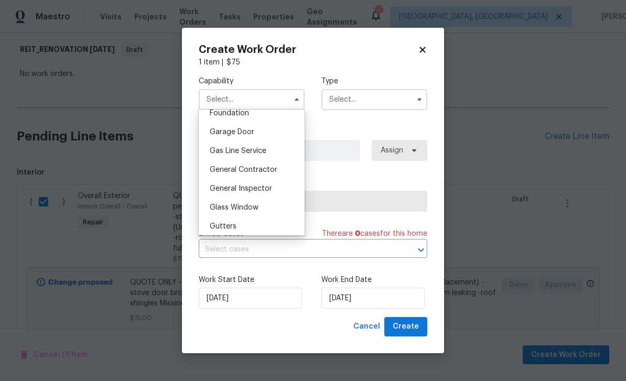
scroll to position [459, 0]
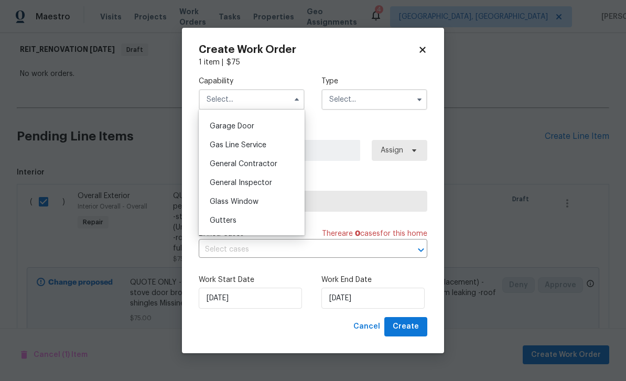
click at [276, 160] on div "General Contractor" at bounding box center [251, 164] width 101 height 19
type input "General Contractor"
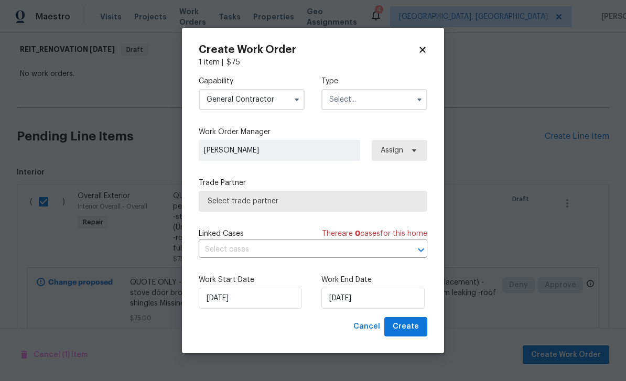
click at [362, 104] on input "text" at bounding box center [374, 99] width 106 height 21
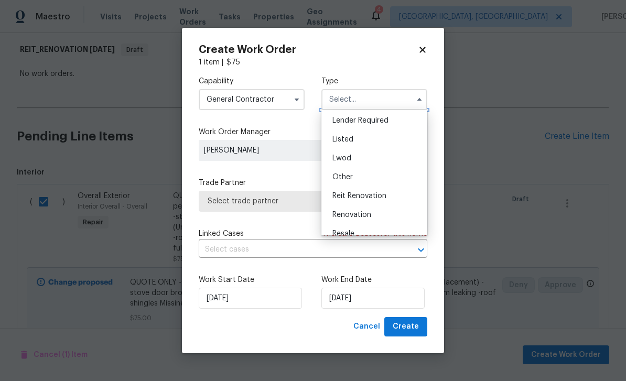
scroll to position [76, 0]
click at [387, 198] on div "Reit Renovation" at bounding box center [374, 196] width 101 height 19
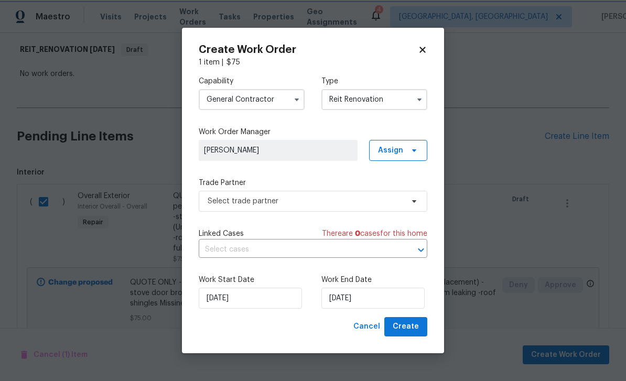
type input "Reit Renovation"
click at [387, 302] on input "[DATE]" at bounding box center [372, 298] width 103 height 21
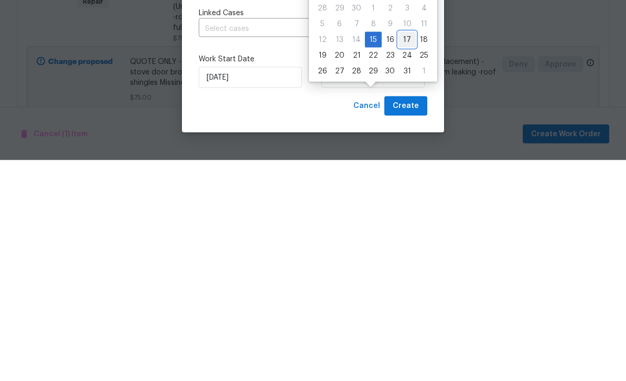
click at [406, 253] on div "17" at bounding box center [406, 260] width 17 height 15
type input "[DATE]"
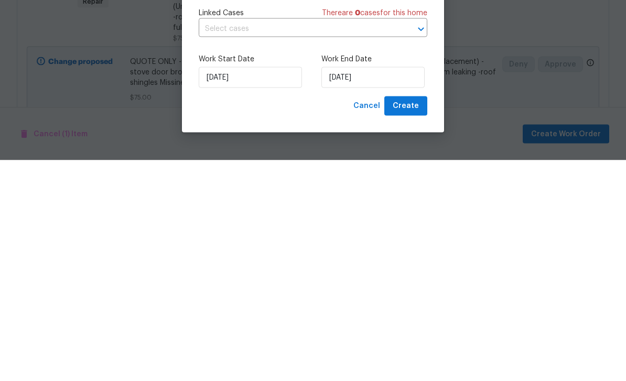
scroll to position [34, 0]
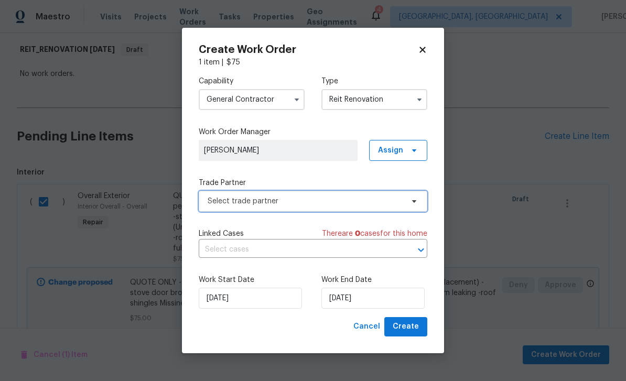
click at [331, 201] on span "Select trade partner" at bounding box center [306, 201] width 196 height 10
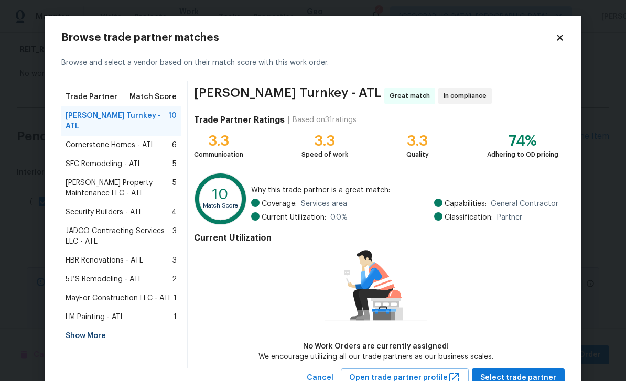
click at [100, 327] on div "Show More" at bounding box center [121, 336] width 120 height 19
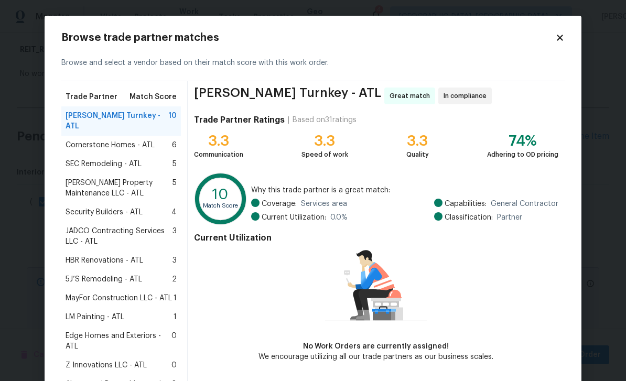
click at [78, 312] on span "LM Painting - ATL" at bounding box center [95, 317] width 59 height 10
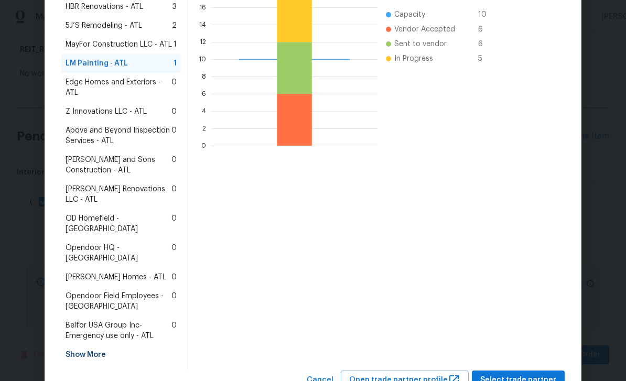
scroll to position [253, 0]
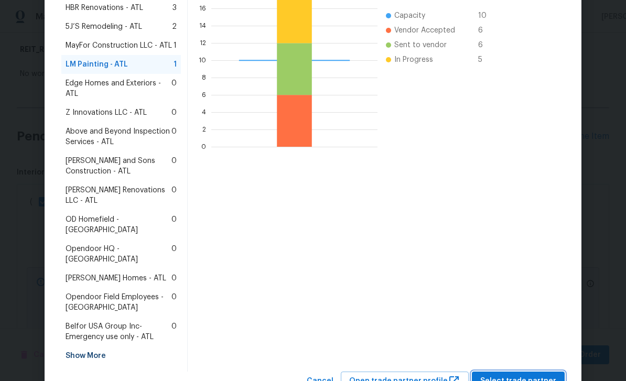
click at [534, 375] on span "Select trade partner" at bounding box center [518, 381] width 76 height 13
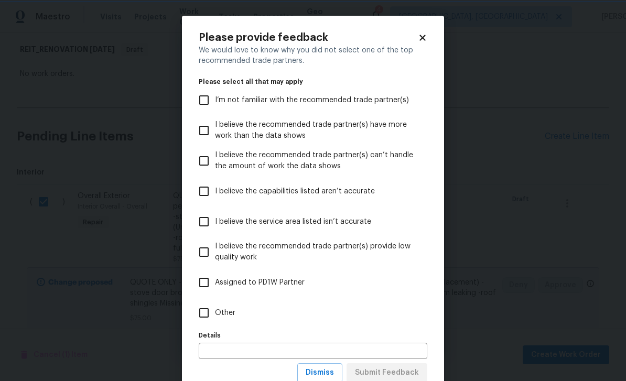
scroll to position [0, 0]
click at [366, 95] on span "I’m not familiar with the recommended trade partner(s)" at bounding box center [312, 100] width 194 height 11
click at [215, 95] on input "I’m not familiar with the recommended trade partner(s)" at bounding box center [204, 100] width 22 height 22
checkbox input "true"
click at [406, 373] on span "Submit Feedback" at bounding box center [387, 372] width 64 height 13
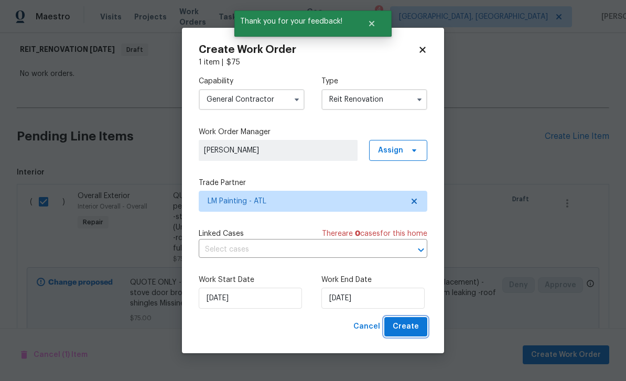
click at [415, 327] on span "Create" at bounding box center [406, 326] width 26 height 13
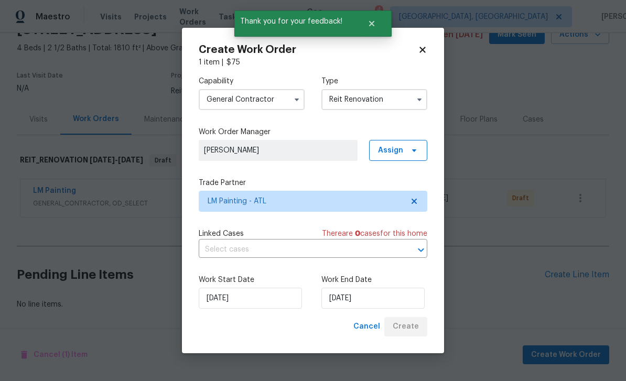
scroll to position [21, 0]
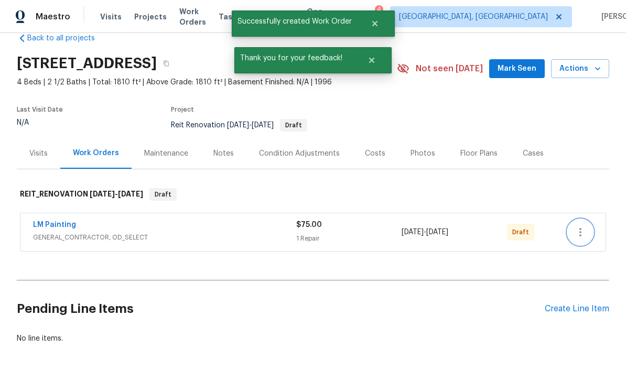
click at [579, 226] on icon "button" at bounding box center [580, 232] width 13 height 13
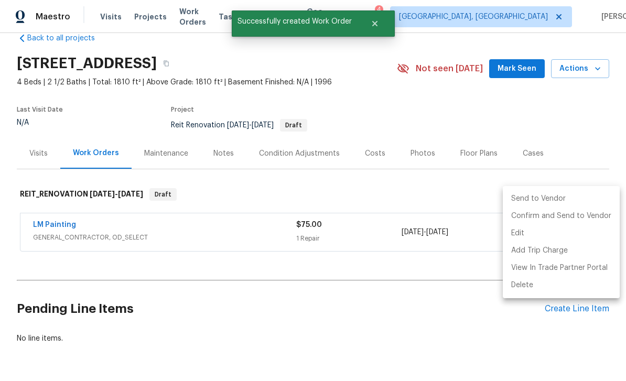
click at [546, 197] on li "Send to Vendor" at bounding box center [561, 198] width 117 height 17
click at [456, 282] on div at bounding box center [313, 190] width 626 height 381
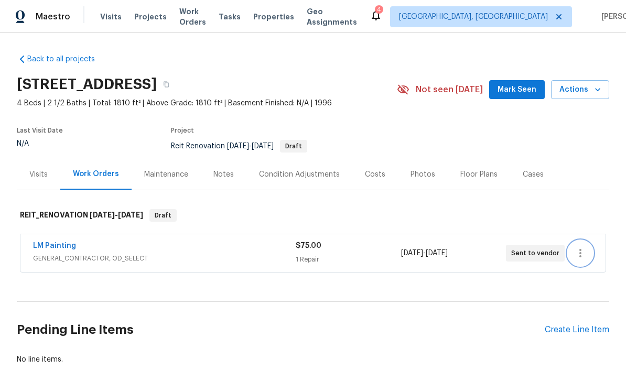
scroll to position [34, 0]
click at [587, 306] on div "Pending Line Items Create Line Item" at bounding box center [313, 330] width 592 height 49
click at [576, 306] on div "Pending Line Items Create Line Item" at bounding box center [313, 330] width 592 height 49
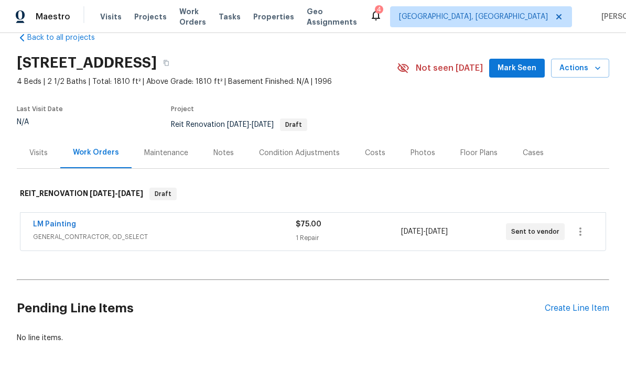
scroll to position [21, 0]
click at [578, 304] on div "Create Line Item" at bounding box center [577, 309] width 64 height 10
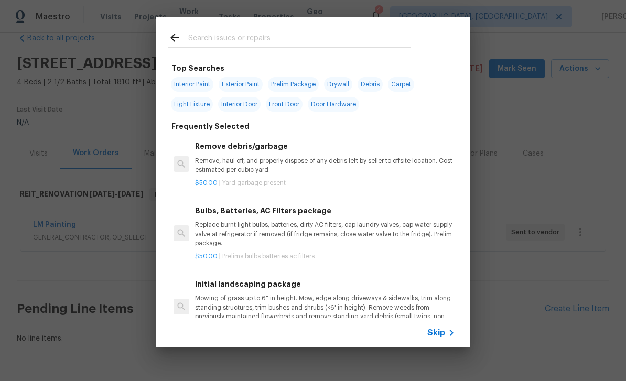
click at [329, 35] on input "text" at bounding box center [299, 39] width 222 height 16
type input "Hvac"
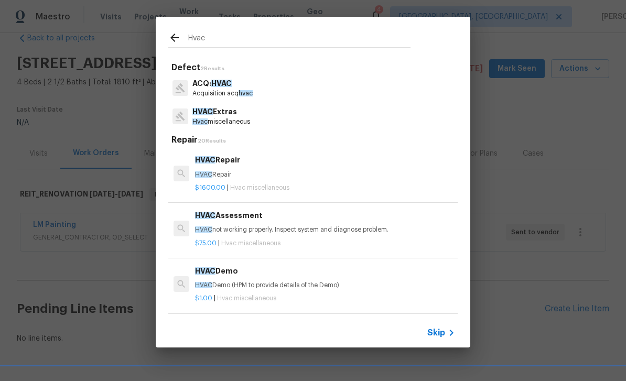
click at [246, 120] on p "Hvac miscellaneous" at bounding box center [221, 121] width 58 height 9
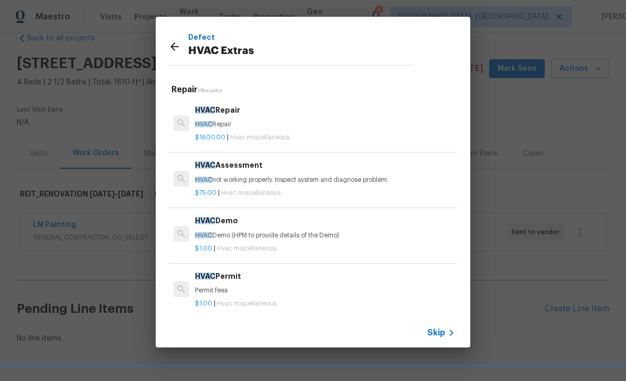
click at [298, 189] on p "$75.00 | Hvac miscellaneous" at bounding box center [325, 193] width 260 height 9
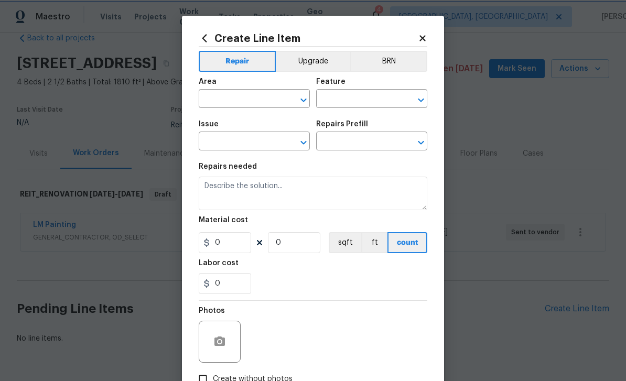
type input "HVAC"
type input "HVAC Extras"
type input "HVAC Assessment $75.00"
type textarea "HVAC not working properly. Inspect system and diagnose problem."
type input "75"
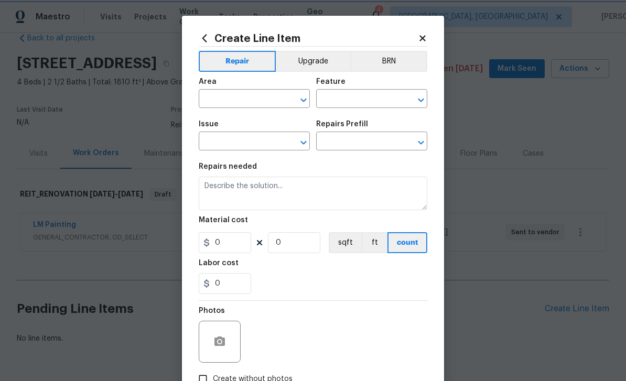
type input "1"
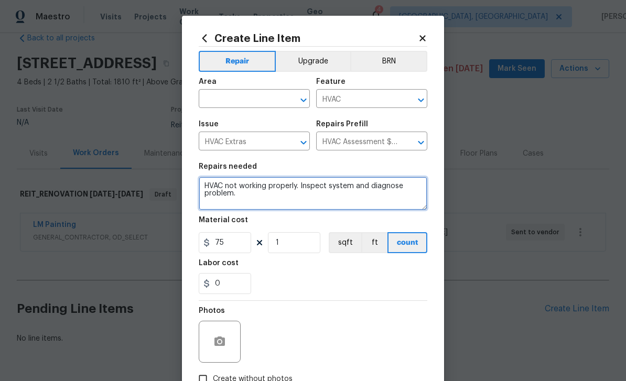
click at [205, 184] on textarea "HVAC not working properly. Inspect system and diagnose problem." at bounding box center [313, 194] width 229 height 34
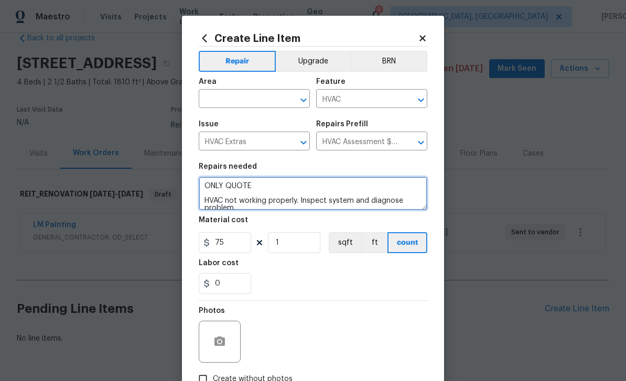
type textarea "ONLY QUOTE HVAC not working properly. Inspect system and diagnose problem."
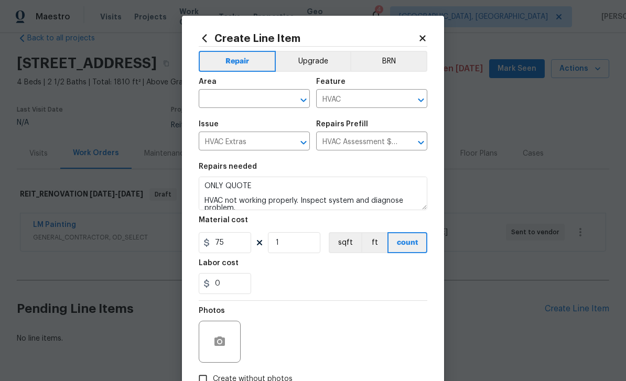
click at [273, 101] on input "text" at bounding box center [240, 100] width 82 height 16
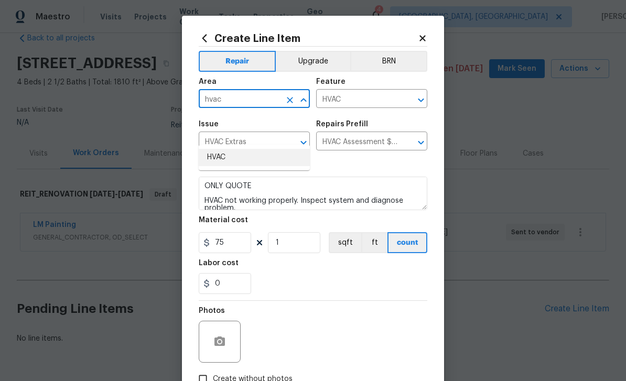
click at [238, 149] on li "HVAC" at bounding box center [254, 157] width 111 height 17
type input "HVAC"
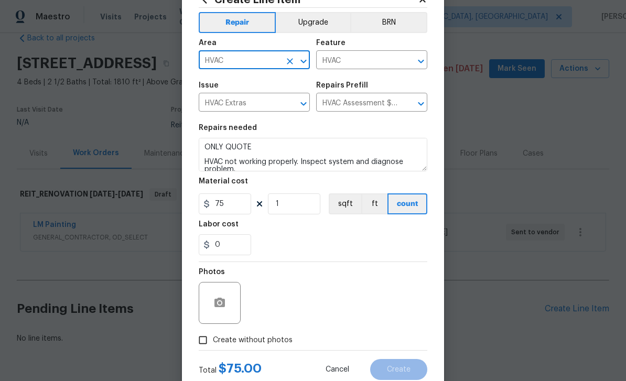
scroll to position [42, 0]
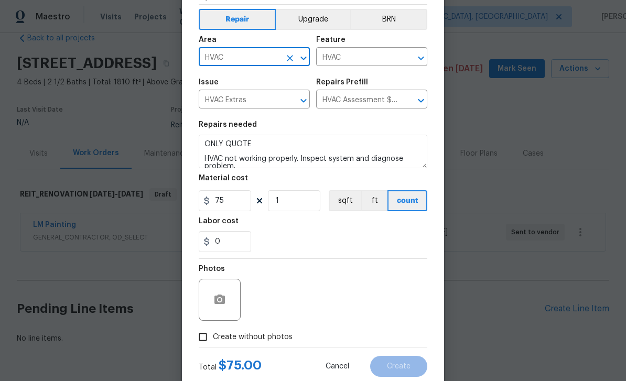
click at [207, 341] on input "Create without photos" at bounding box center [203, 337] width 20 height 20
checkbox input "true"
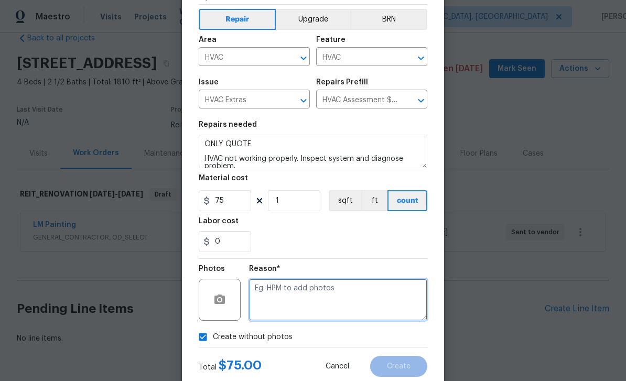
click at [323, 305] on textarea at bounding box center [338, 300] width 178 height 42
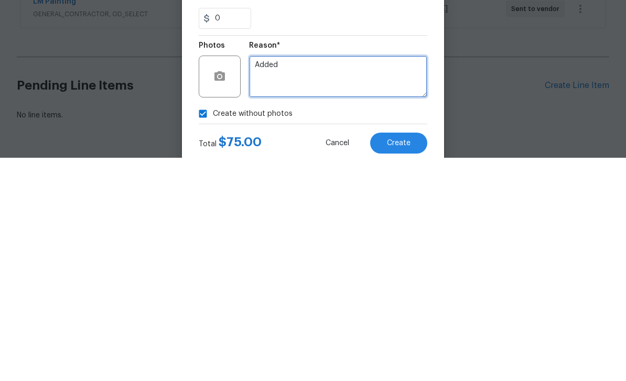
type textarea "Added"
click at [409, 363] on span "Create" at bounding box center [399, 367] width 24 height 8
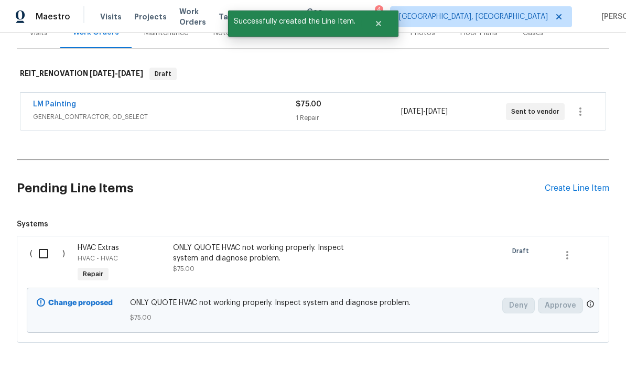
scroll to position [141, 0]
click at [45, 243] on input "checkbox" at bounding box center [48, 254] width 30 height 22
checkbox input "true"
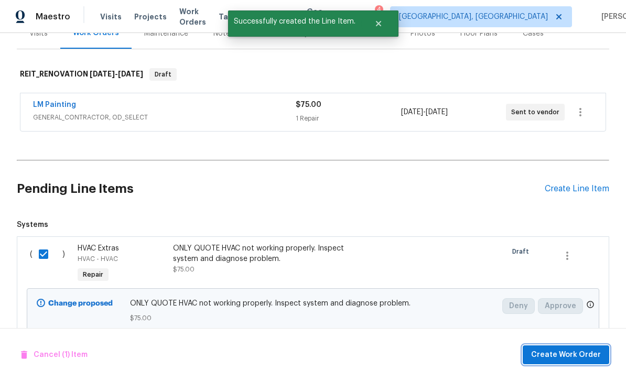
click at [588, 352] on span "Create Work Order" at bounding box center [566, 355] width 70 height 13
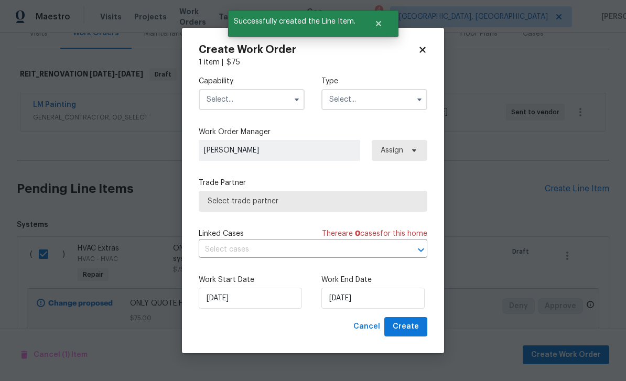
click at [255, 100] on input "text" at bounding box center [252, 99] width 106 height 21
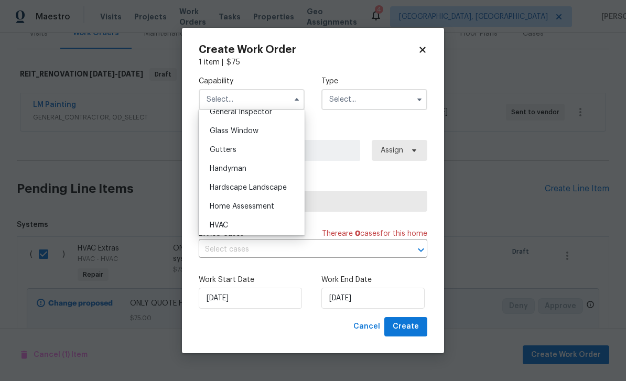
click at [247, 227] on div "HVAC" at bounding box center [251, 225] width 101 height 19
type input "HVAC"
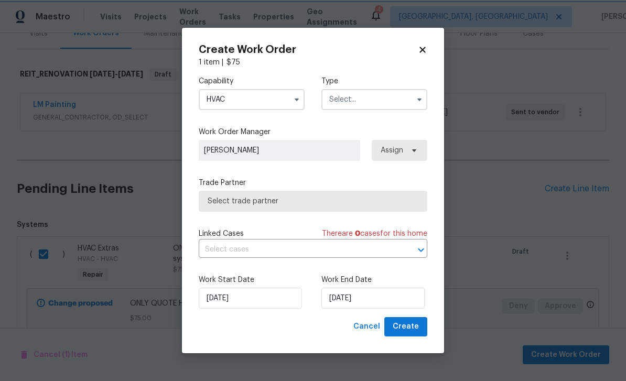
scroll to position [550, 0]
click at [364, 99] on input "text" at bounding box center [374, 99] width 106 height 21
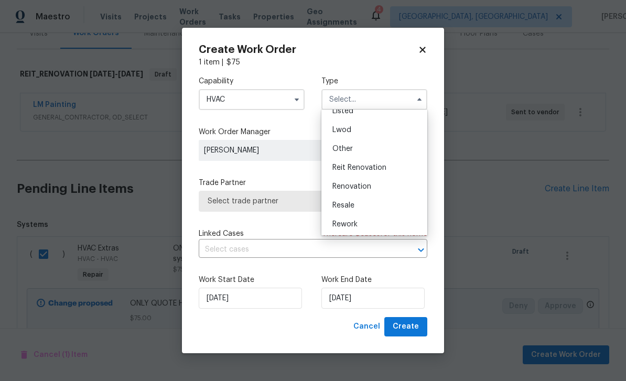
scroll to position [107, 0]
click at [384, 165] on span "Reit Renovation" at bounding box center [359, 165] width 54 height 7
type input "Reit Renovation"
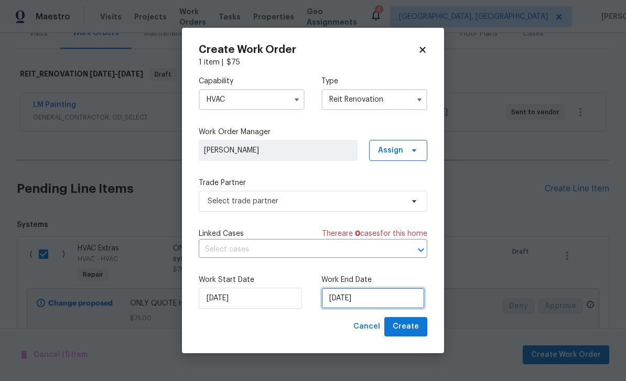
click at [374, 301] on input "[DATE]" at bounding box center [372, 298] width 103 height 21
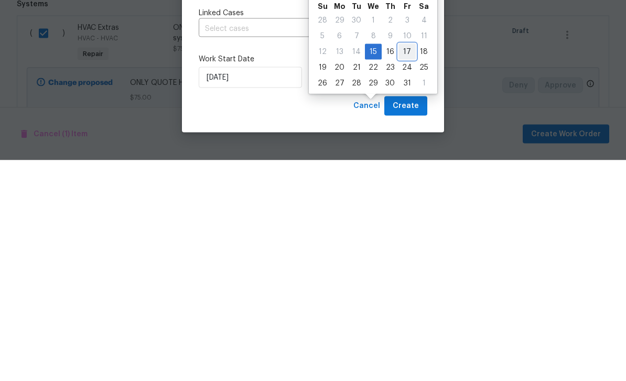
click at [406, 265] on div "17" at bounding box center [406, 272] width 17 height 15
type input "[DATE]"
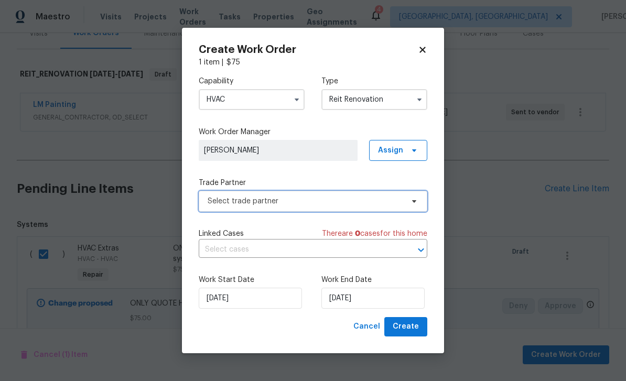
click at [367, 202] on span "Select trade partner" at bounding box center [306, 201] width 196 height 10
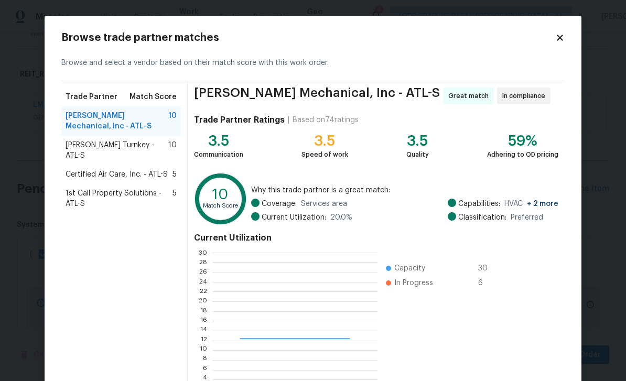
scroll to position [147, 165]
click at [81, 149] on span "[PERSON_NAME] Turnkey - ATL-S" at bounding box center [117, 150] width 103 height 21
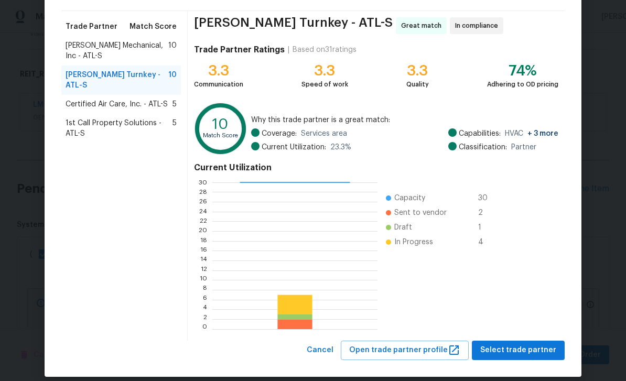
scroll to position [75, 0]
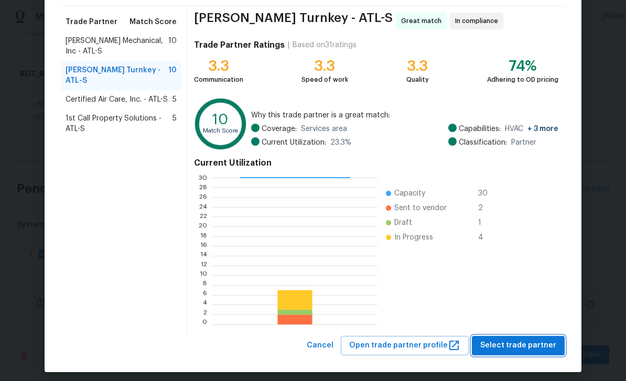
click at [555, 345] on span "Select trade partner" at bounding box center [518, 345] width 76 height 13
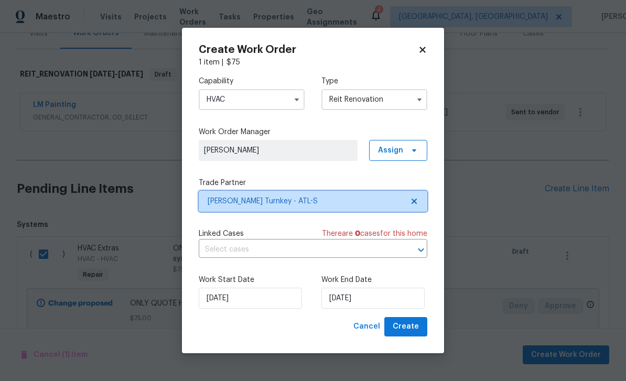
scroll to position [0, 0]
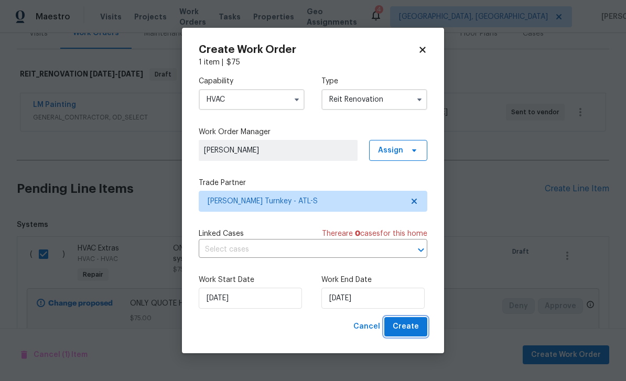
click at [414, 329] on span "Create" at bounding box center [406, 326] width 26 height 13
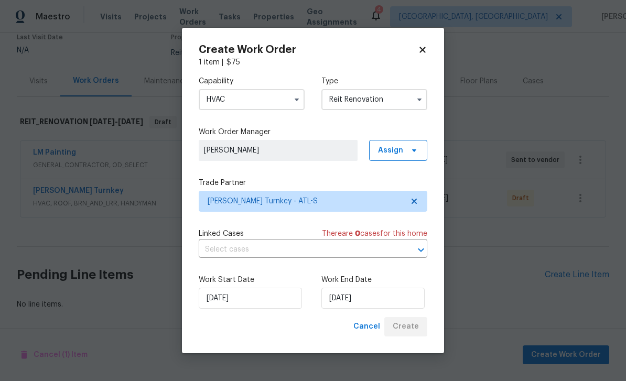
scroll to position [59, 0]
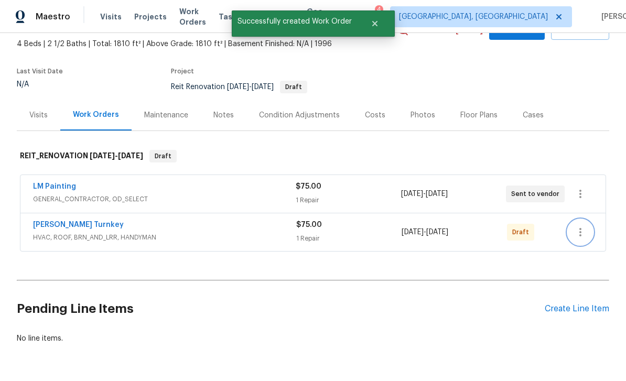
click at [578, 226] on icon "button" at bounding box center [580, 232] width 13 height 13
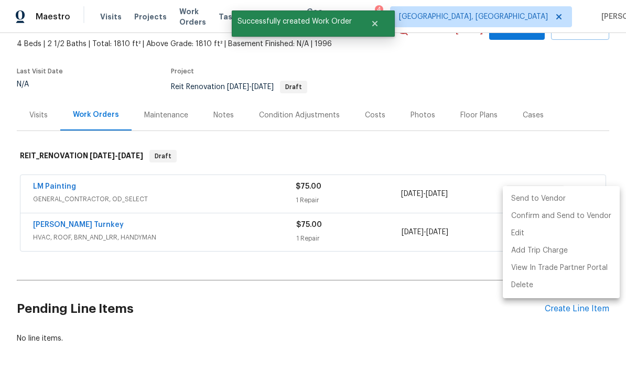
click at [529, 204] on li "Send to Vendor" at bounding box center [561, 198] width 117 height 17
click at [456, 274] on div at bounding box center [313, 190] width 626 height 381
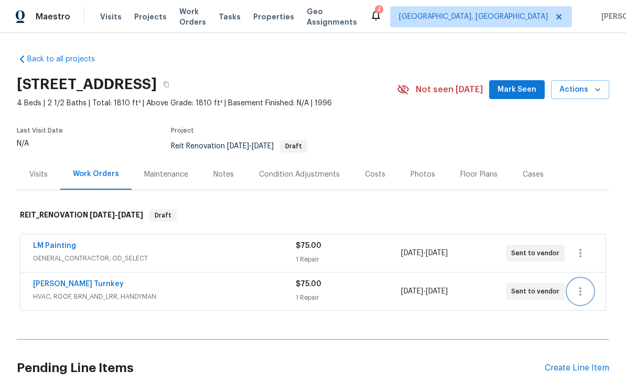
scroll to position [0, 0]
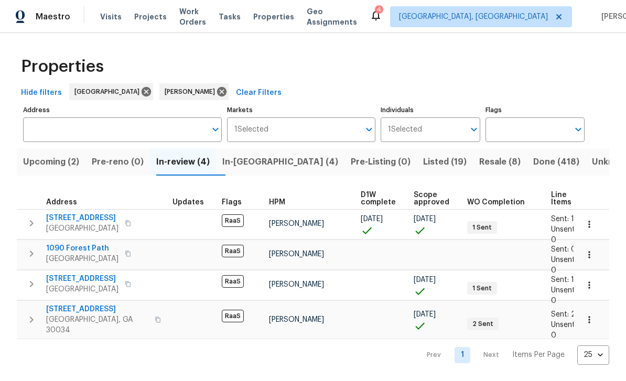
click at [268, 160] on span "In-[GEOGRAPHIC_DATA] (4)" at bounding box center [280, 162] width 116 height 15
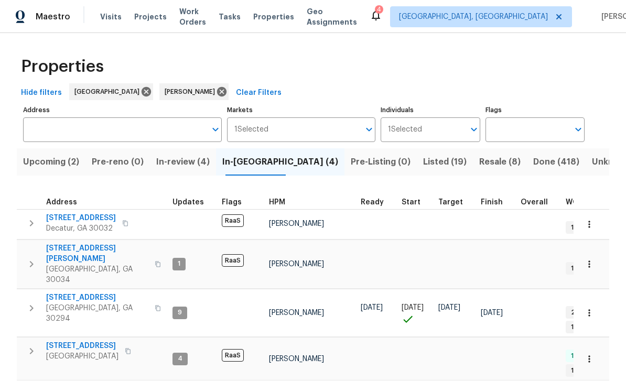
click at [205, 163] on span "In-review (4)" at bounding box center [182, 162] width 53 height 15
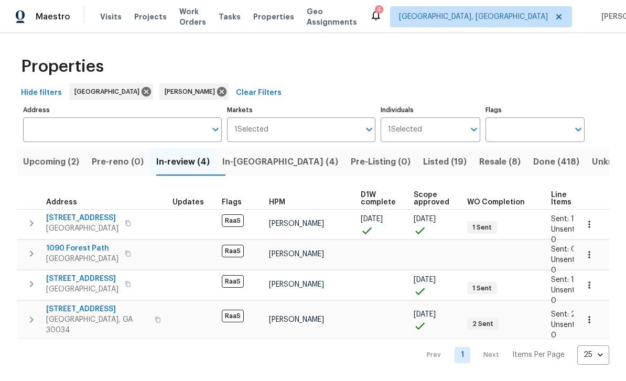
click at [206, 20] on span "Work Orders" at bounding box center [192, 16] width 27 height 21
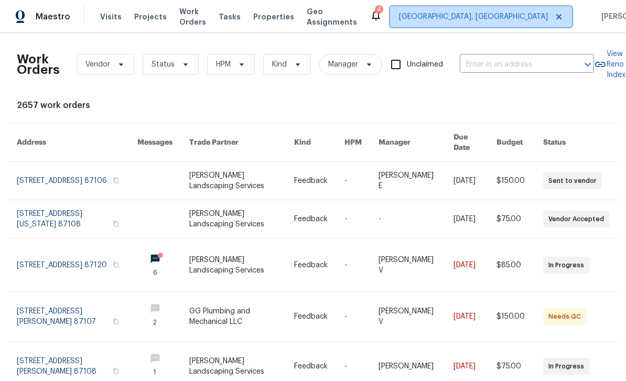
click at [496, 14] on span "[GEOGRAPHIC_DATA], [GEOGRAPHIC_DATA]" at bounding box center [473, 17] width 149 height 10
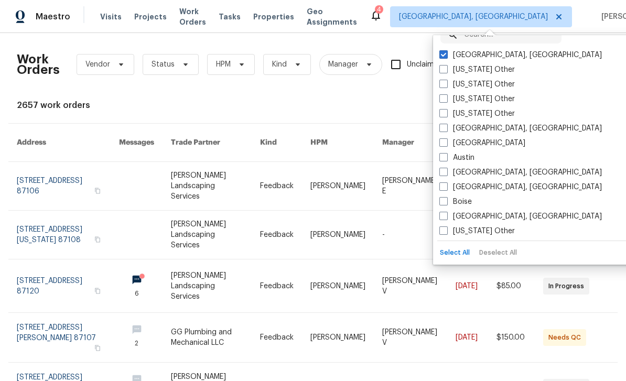
scroll to position [24, 0]
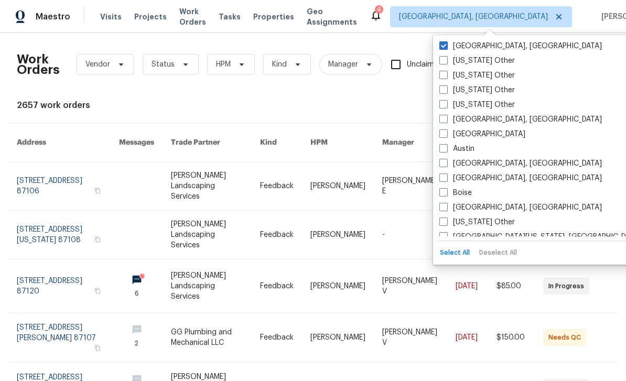
click at [448, 135] on label "[GEOGRAPHIC_DATA]" at bounding box center [482, 134] width 86 height 10
click at [446, 135] on input "[GEOGRAPHIC_DATA]" at bounding box center [442, 132] width 7 height 7
checkbox input "true"
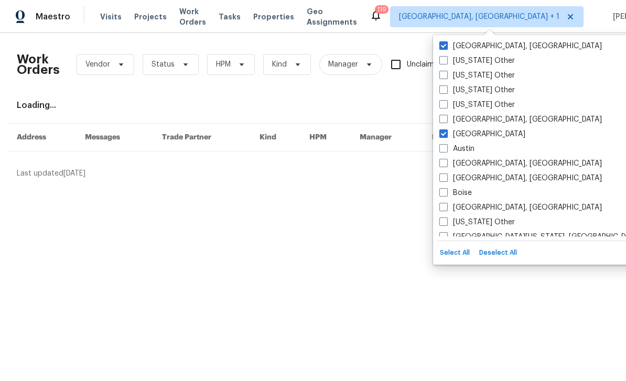
click at [449, 48] on label "[GEOGRAPHIC_DATA], [GEOGRAPHIC_DATA]" at bounding box center [520, 46] width 163 height 10
click at [446, 48] on input "[GEOGRAPHIC_DATA], [GEOGRAPHIC_DATA]" at bounding box center [442, 44] width 7 height 7
checkbox input "false"
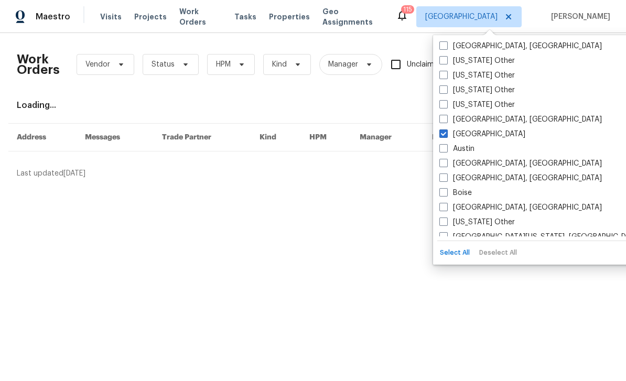
click at [400, 44] on div "Work Orders Vendor Status HPM Kind Manager Unclaimed ​" at bounding box center [305, 64] width 577 height 46
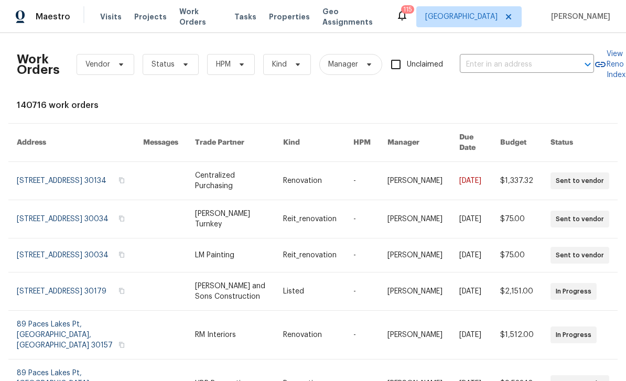
click at [197, 15] on span "Work Orders" at bounding box center [200, 16] width 42 height 21
click at [193, 20] on span "Work Orders" at bounding box center [200, 16] width 42 height 21
click at [168, 62] on span "Status" at bounding box center [162, 64] width 23 height 10
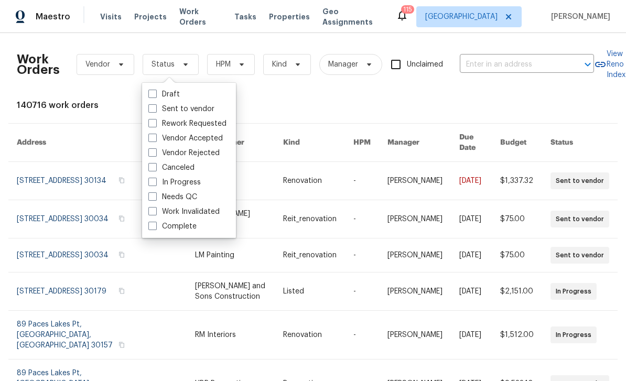
click at [159, 200] on label "Needs QC" at bounding box center [172, 197] width 49 height 10
click at [155, 199] on input "Needs QC" at bounding box center [151, 195] width 7 height 7
checkbox input "true"
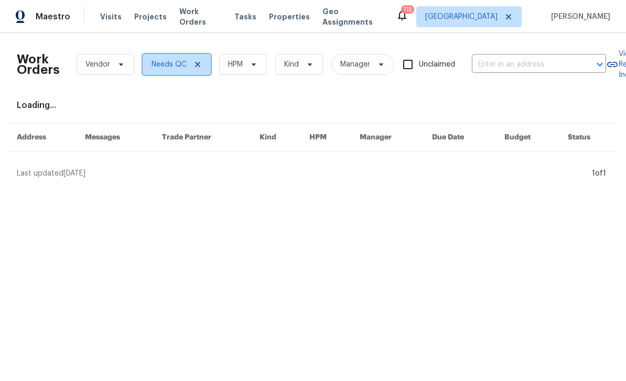
click at [170, 64] on span "Needs QC" at bounding box center [168, 64] width 35 height 10
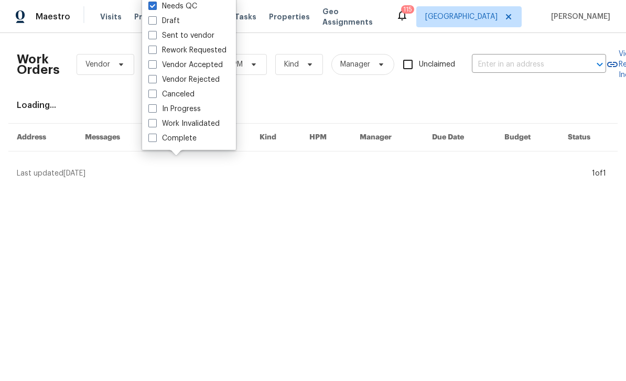
click at [149, 114] on label "In Progress" at bounding box center [174, 109] width 52 height 10
click at [149, 111] on input "In Progress" at bounding box center [151, 107] width 7 height 7
checkbox input "true"
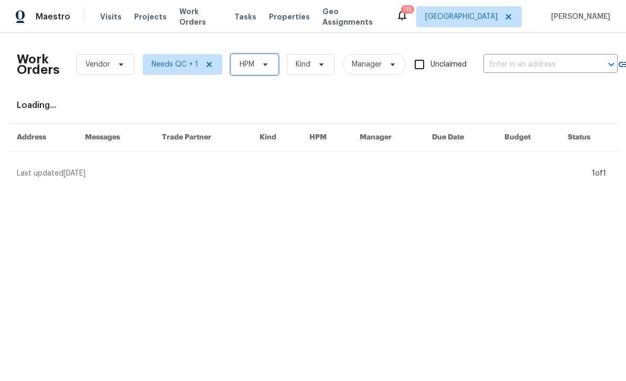
click at [257, 74] on span "HPM" at bounding box center [255, 64] width 48 height 21
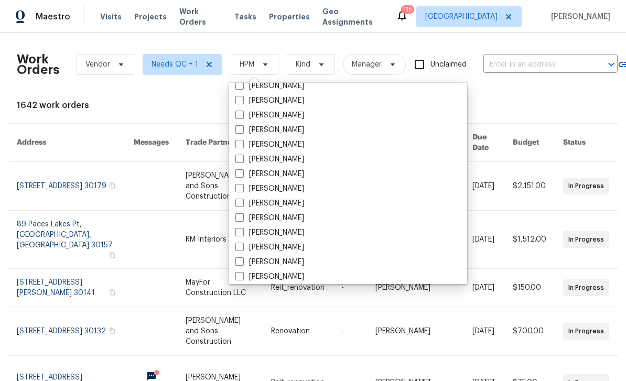
scroll to position [333, 0]
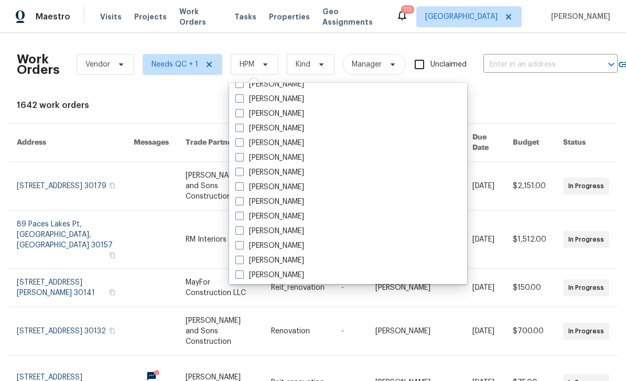
click at [290, 243] on label "[PERSON_NAME]" at bounding box center [269, 246] width 69 height 10
click at [242, 243] on input "[PERSON_NAME]" at bounding box center [238, 244] width 7 height 7
checkbox input "true"
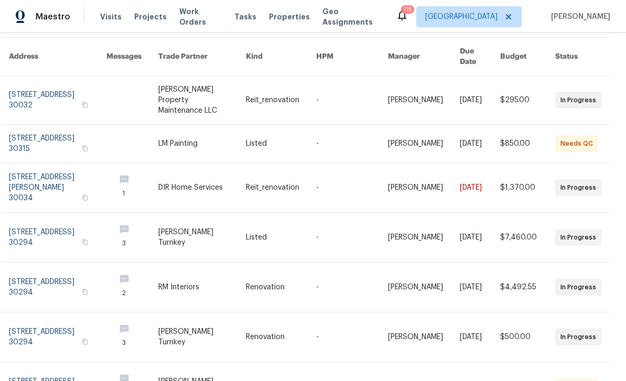
scroll to position [86, 5]
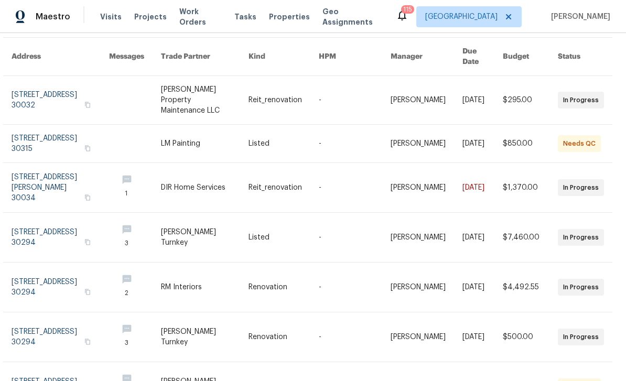
click at [37, 215] on link at bounding box center [61, 237] width 98 height 49
